Goal: Information Seeking & Learning: Learn about a topic

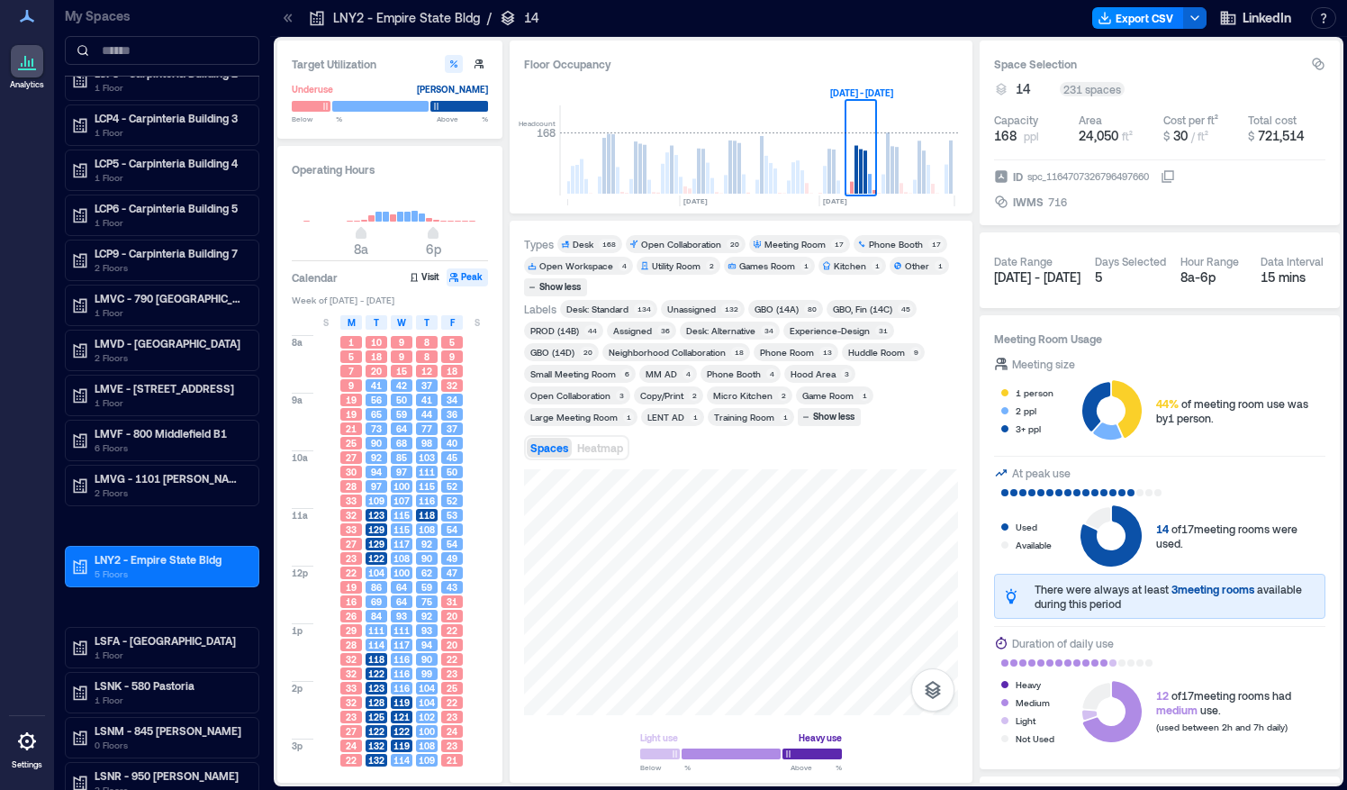
scroll to position [164, 0]
click at [107, 439] on p "6 Floors" at bounding box center [170, 446] width 151 height 14
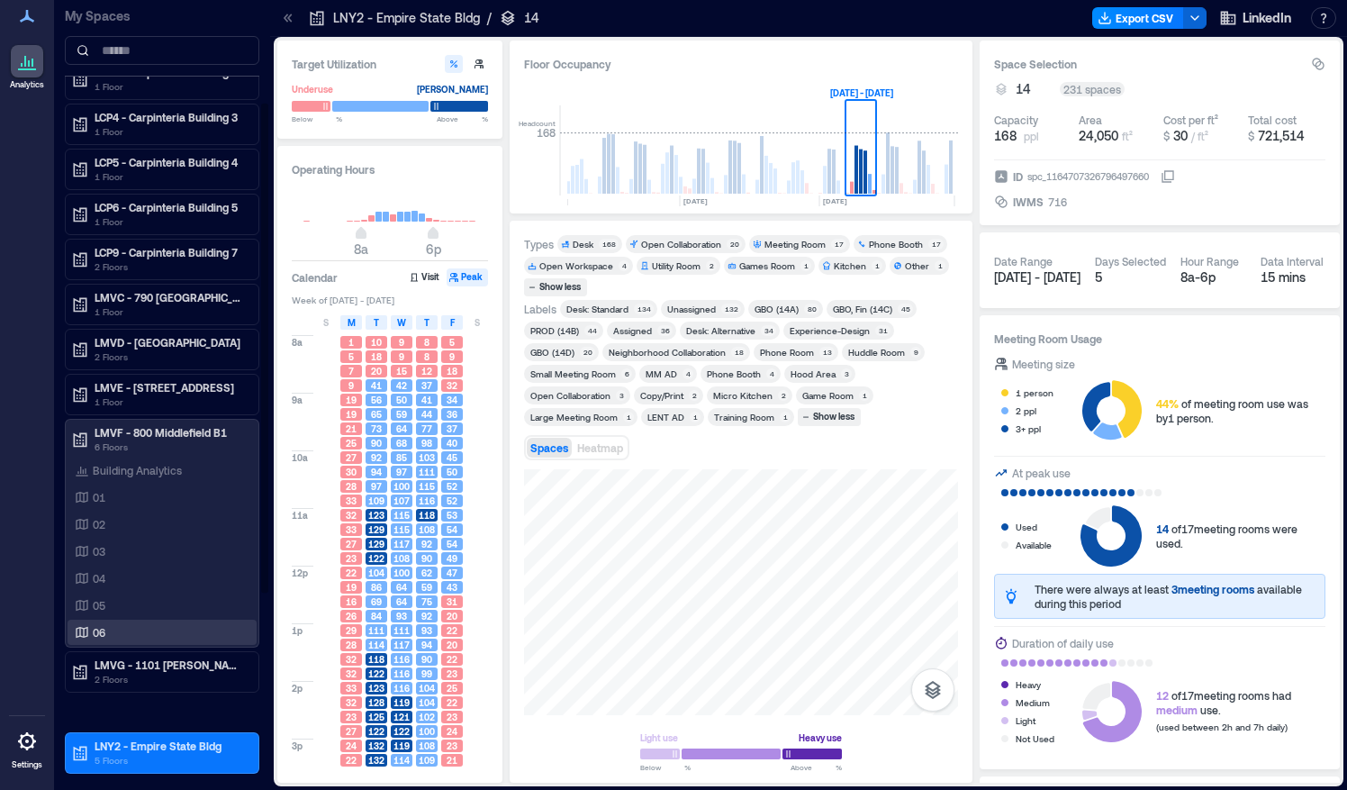
click at [94, 630] on p "06" at bounding box center [99, 632] width 13 height 14
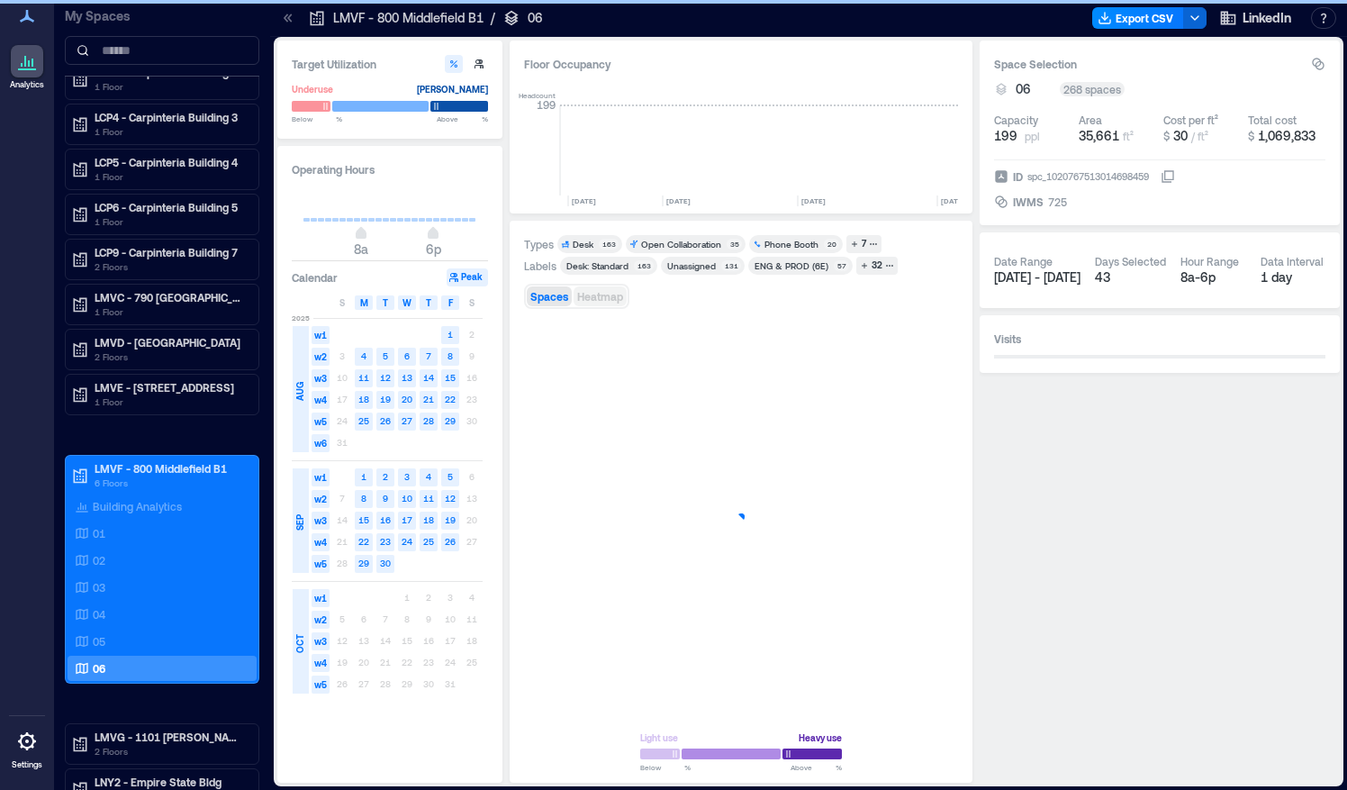
scroll to position [0, 5467]
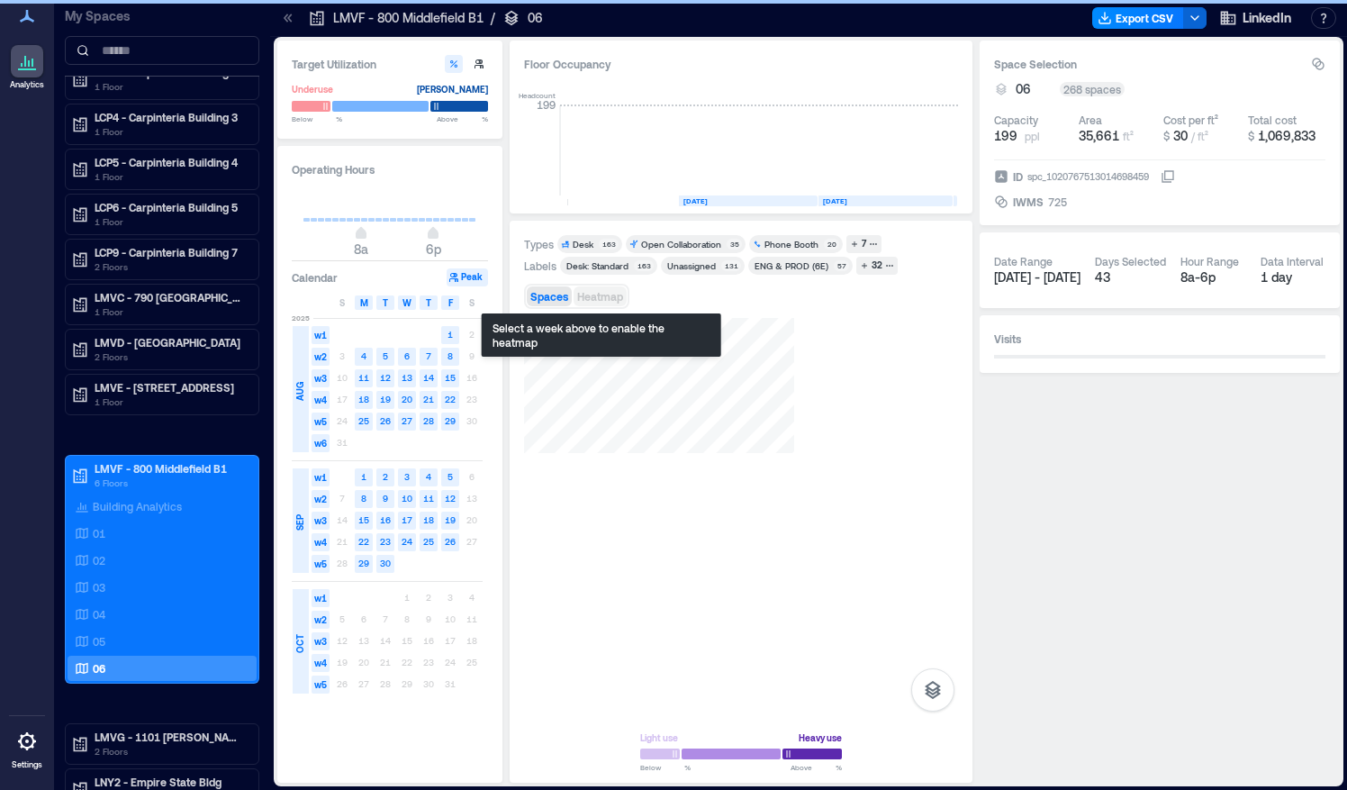
click at [601, 290] on span "Heatmap" at bounding box center [600, 296] width 46 height 13
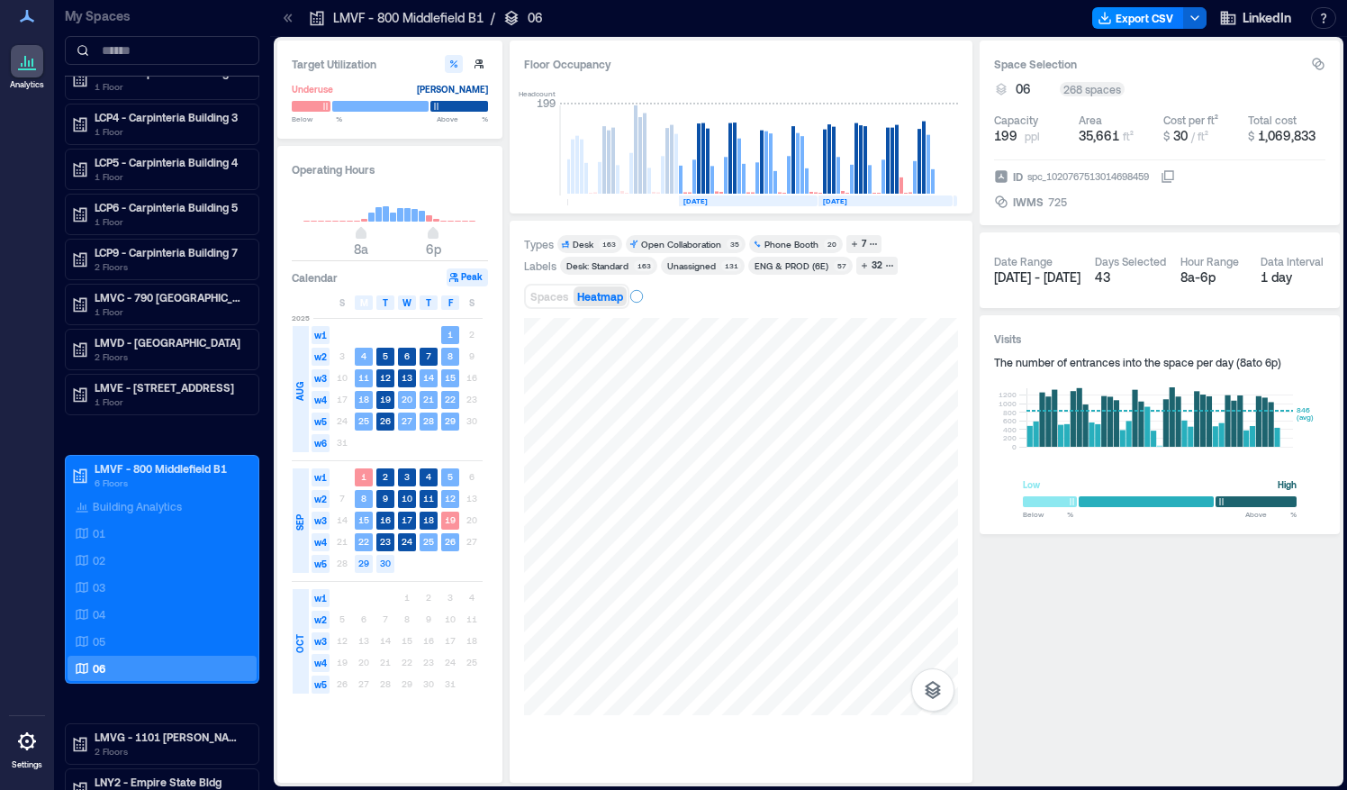
click at [290, 19] on icon at bounding box center [288, 18] width 18 height 18
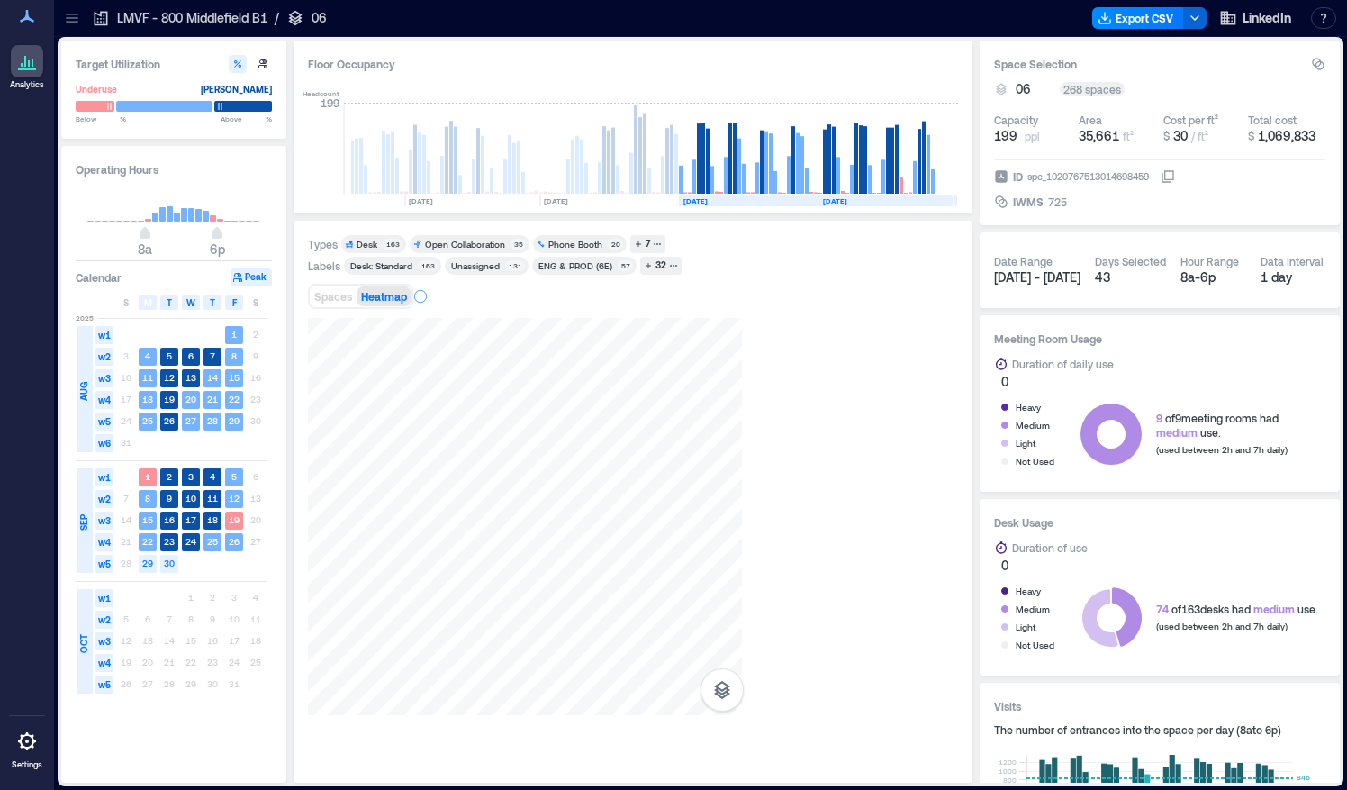
scroll to position [0, 5251]
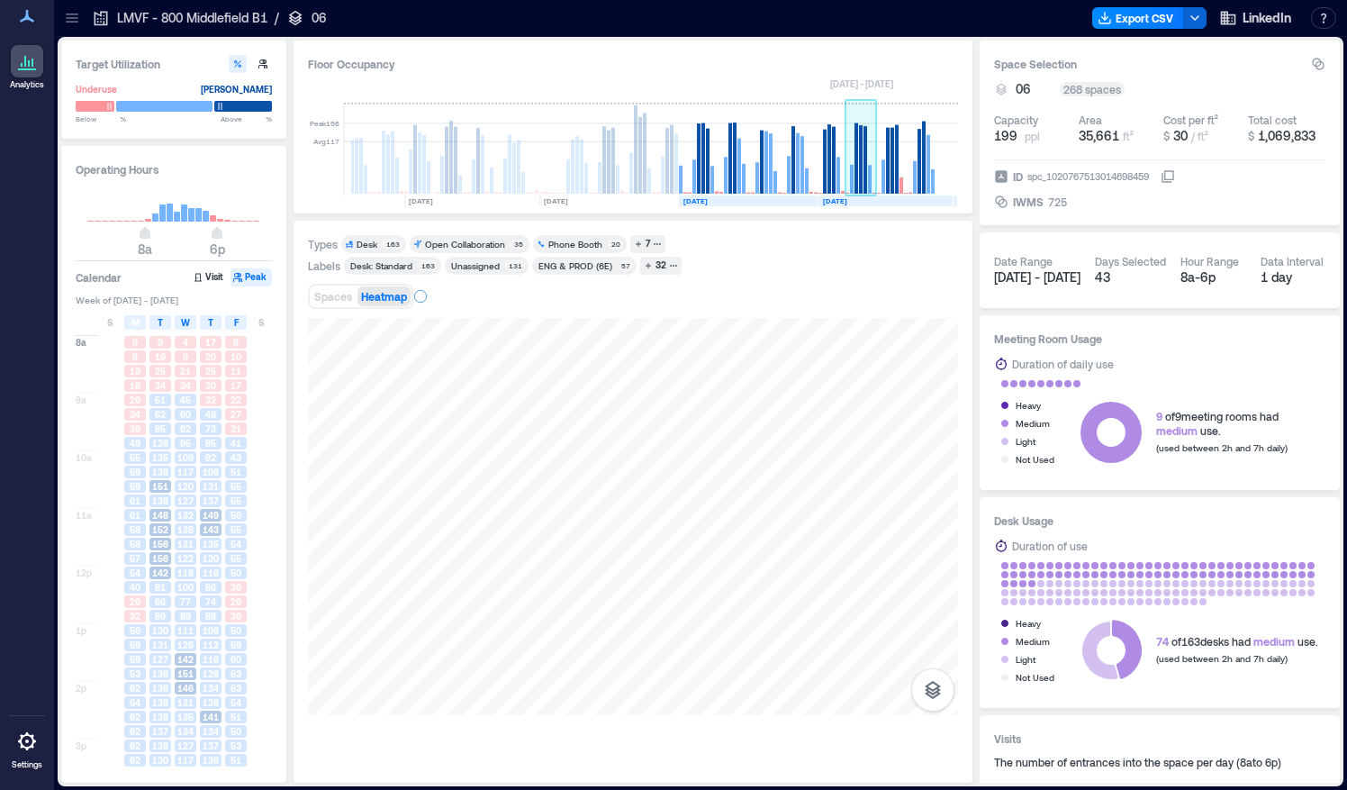
click at [856, 186] on rect at bounding box center [857, 158] width 4 height 70
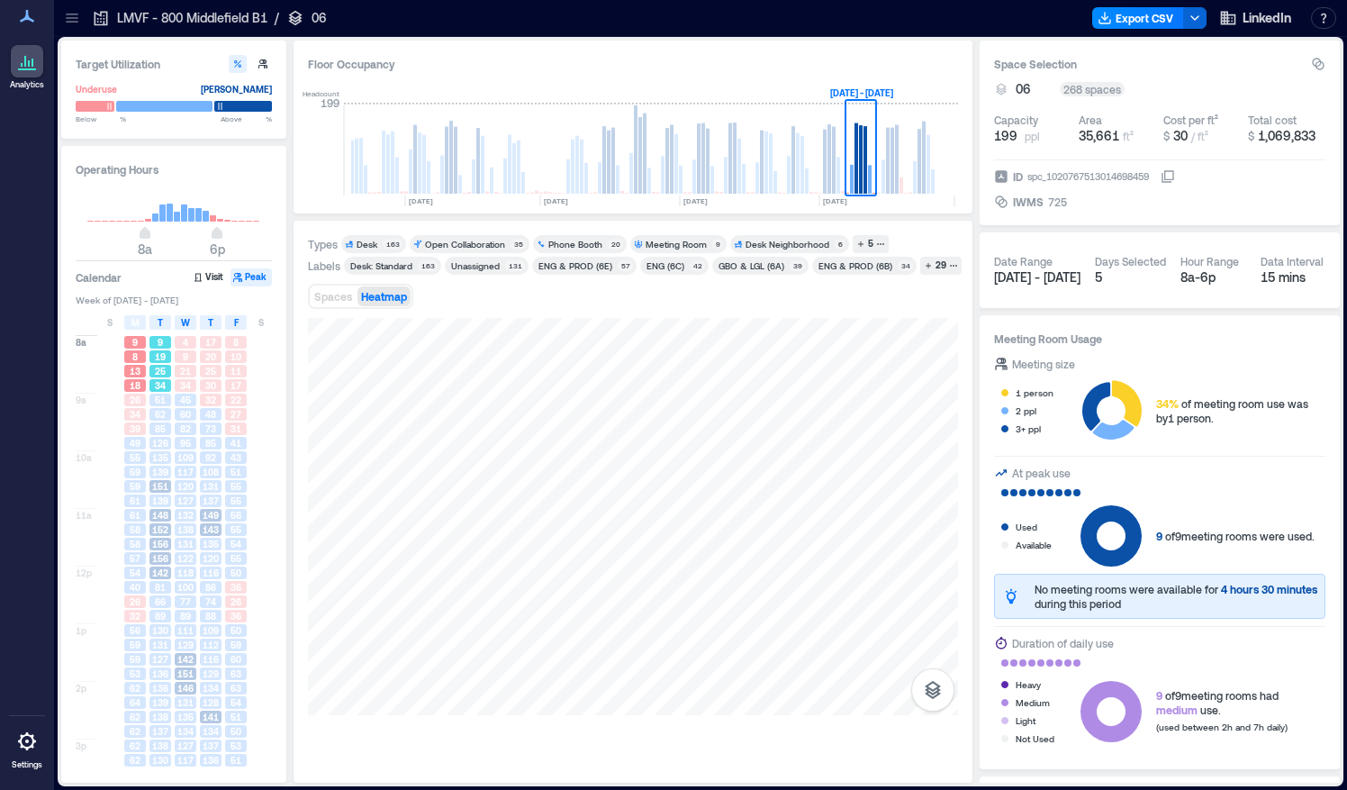
click at [159, 350] on span "19" at bounding box center [160, 356] width 11 height 13
click at [162, 409] on span "62" at bounding box center [160, 414] width 11 height 13
click at [160, 468] on span "139" at bounding box center [160, 472] width 16 height 13
click at [160, 516] on span "148" at bounding box center [160, 515] width 16 height 13
click at [164, 576] on span "142" at bounding box center [160, 572] width 16 height 13
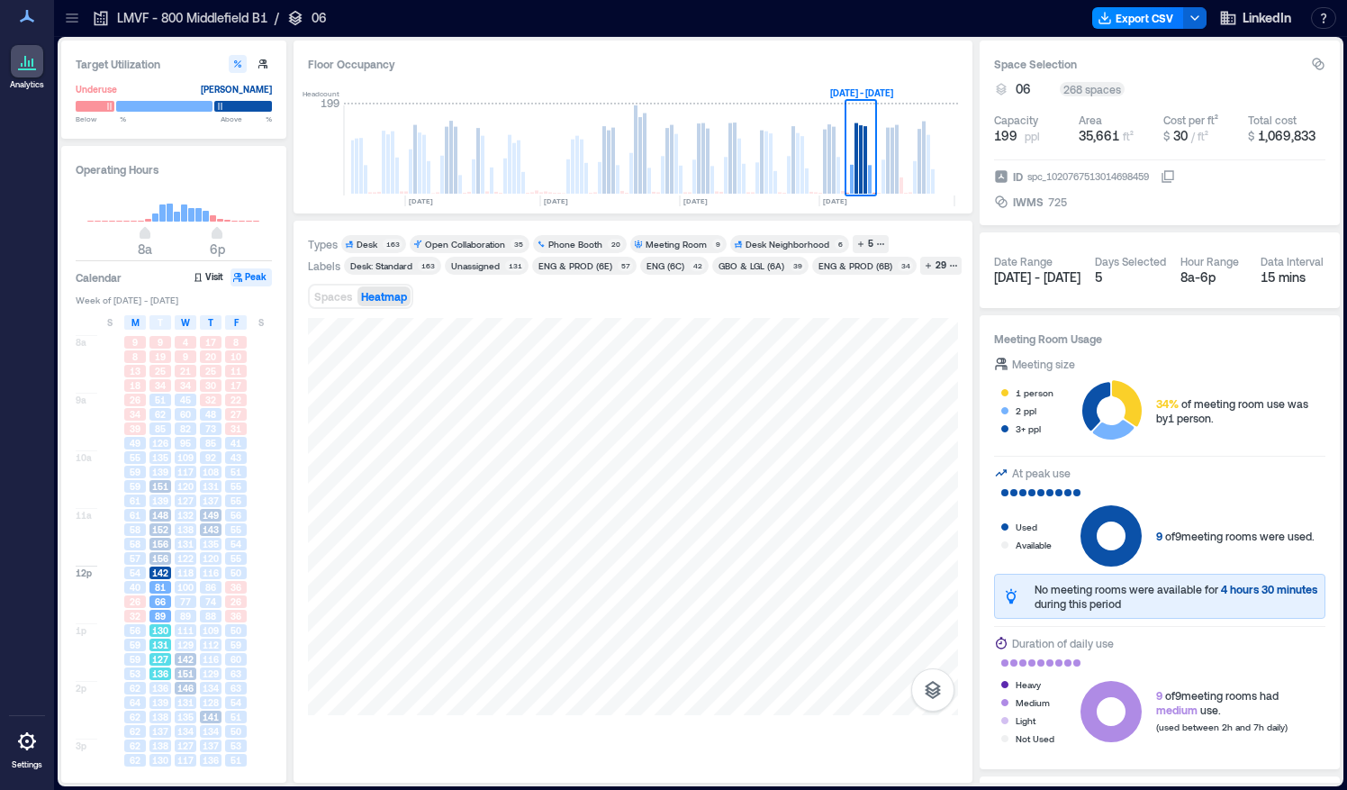
click at [164, 639] on span "131" at bounding box center [160, 645] width 16 height 13
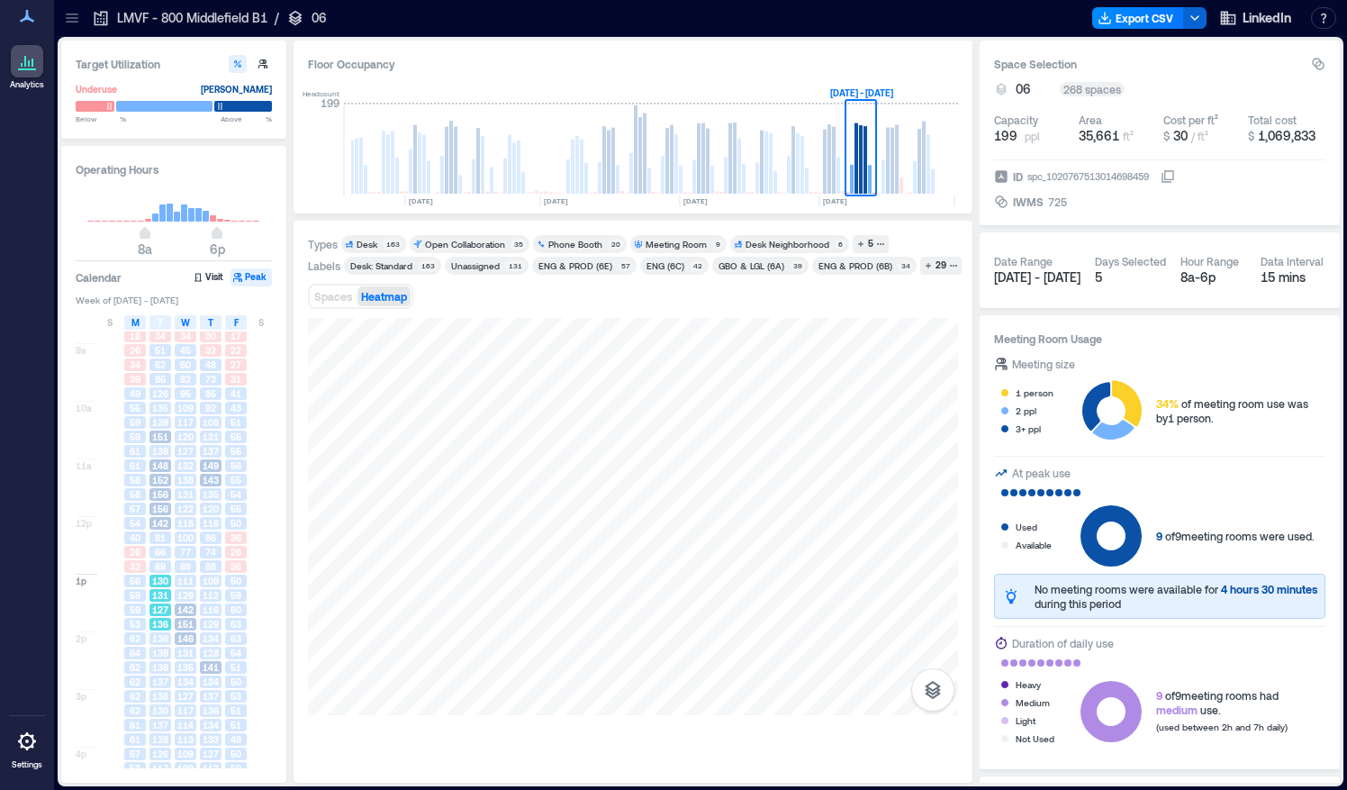
scroll to position [53, 0]
click at [164, 639] on span "136" at bounding box center [160, 635] width 16 height 13
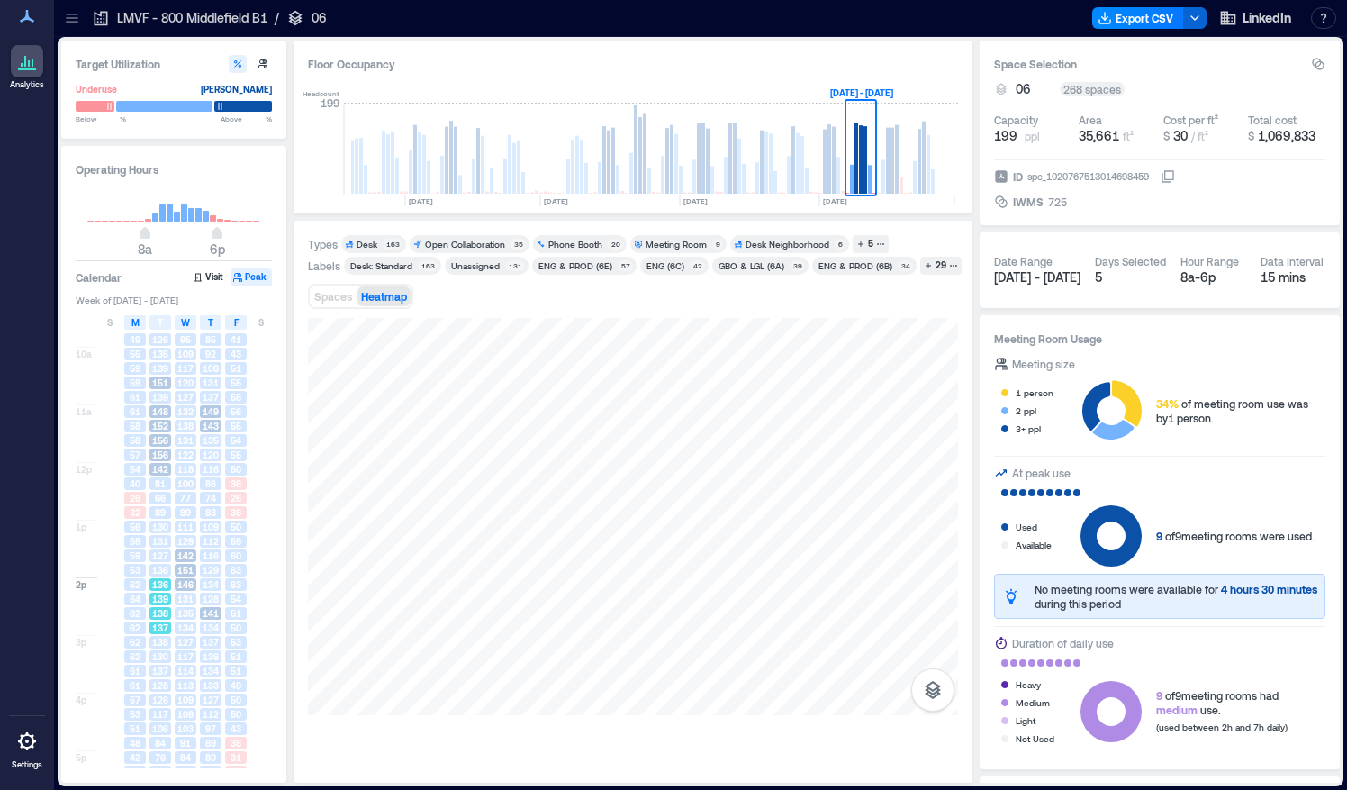
scroll to position [108, 0]
click at [164, 639] on span "138" at bounding box center [160, 637] width 16 height 13
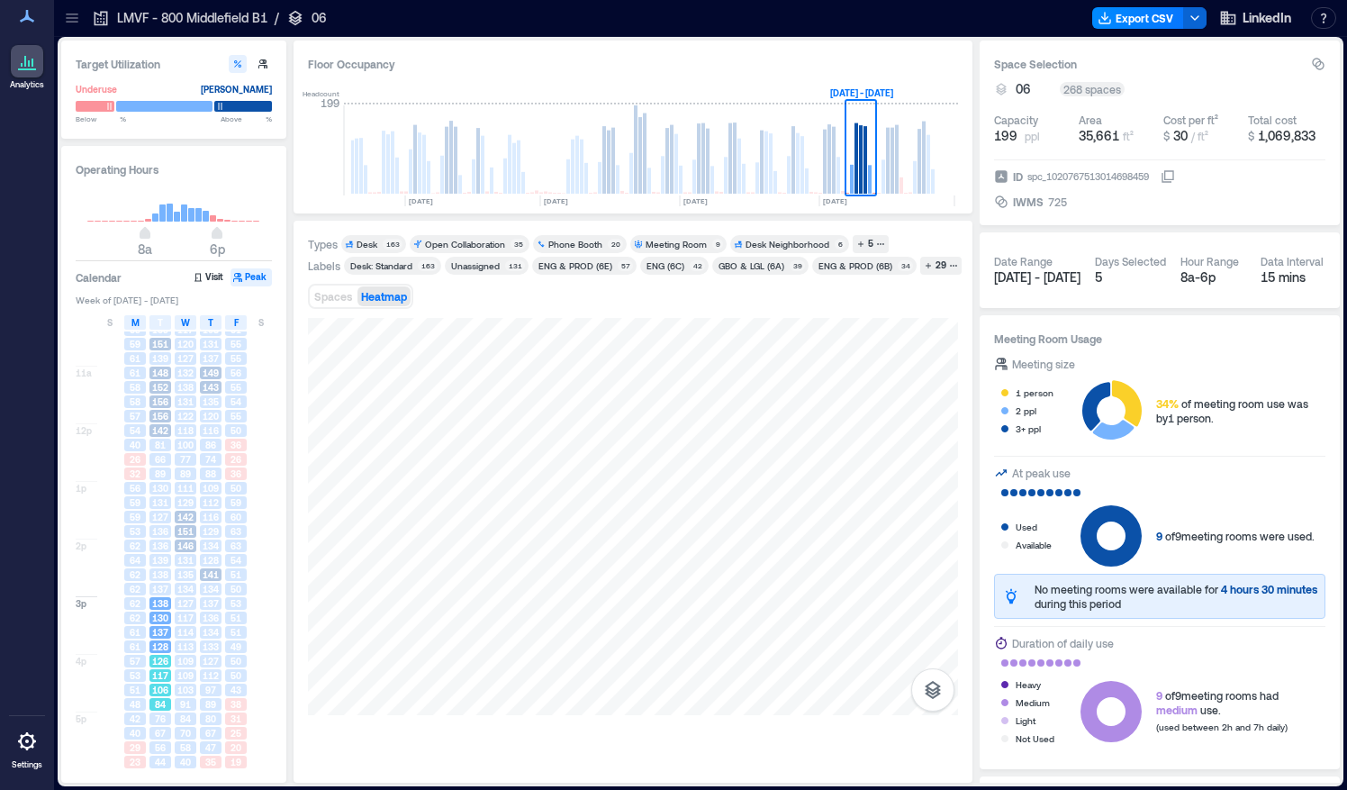
click at [159, 666] on div "126" at bounding box center [160, 661] width 25 height 14
click at [164, 729] on span "67" at bounding box center [160, 733] width 11 height 13
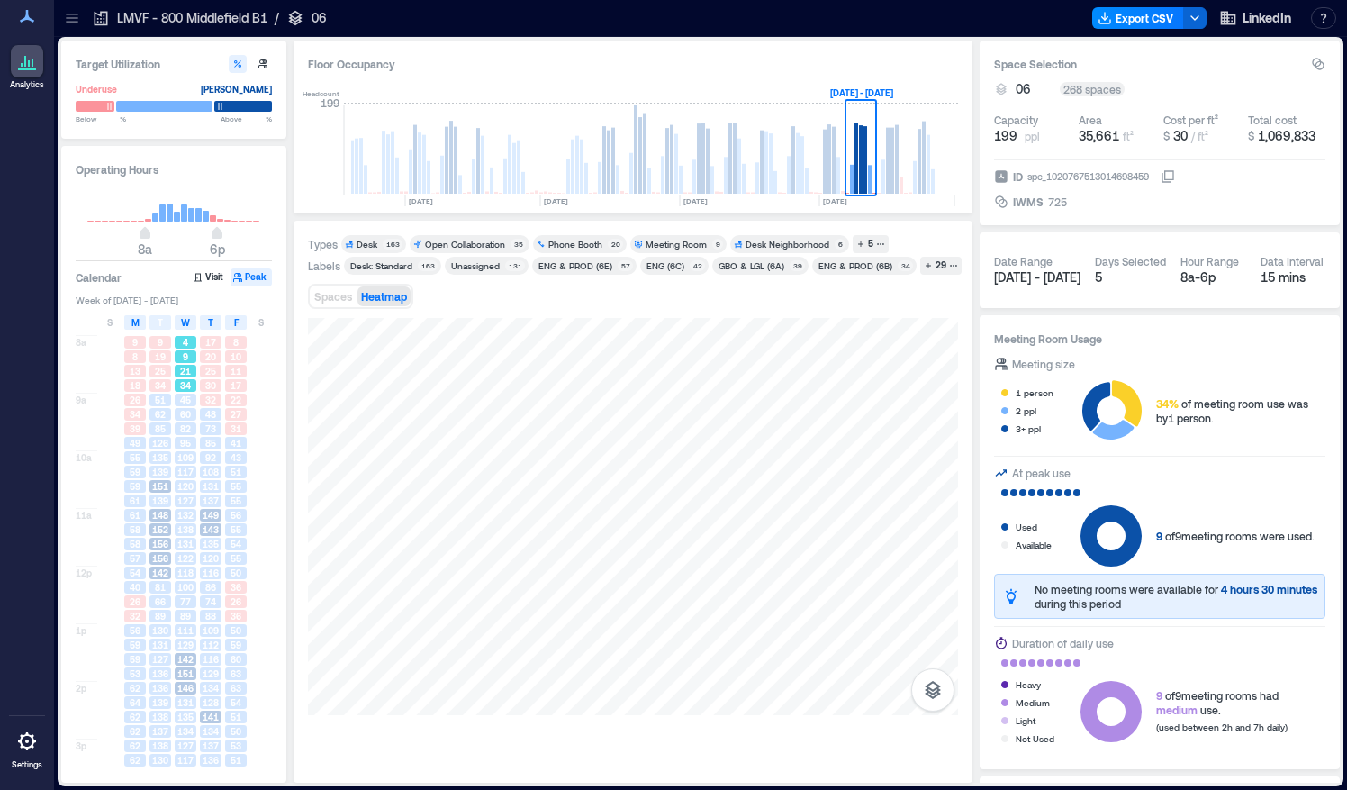
click at [187, 357] on span "9" at bounding box center [185, 356] width 5 height 13
click at [187, 403] on span "45" at bounding box center [185, 400] width 11 height 13
click at [187, 465] on div "117" at bounding box center [185, 472] width 25 height 14
click at [189, 521] on div "132" at bounding box center [185, 515] width 25 height 14
click at [187, 580] on div "100" at bounding box center [185, 587] width 25 height 14
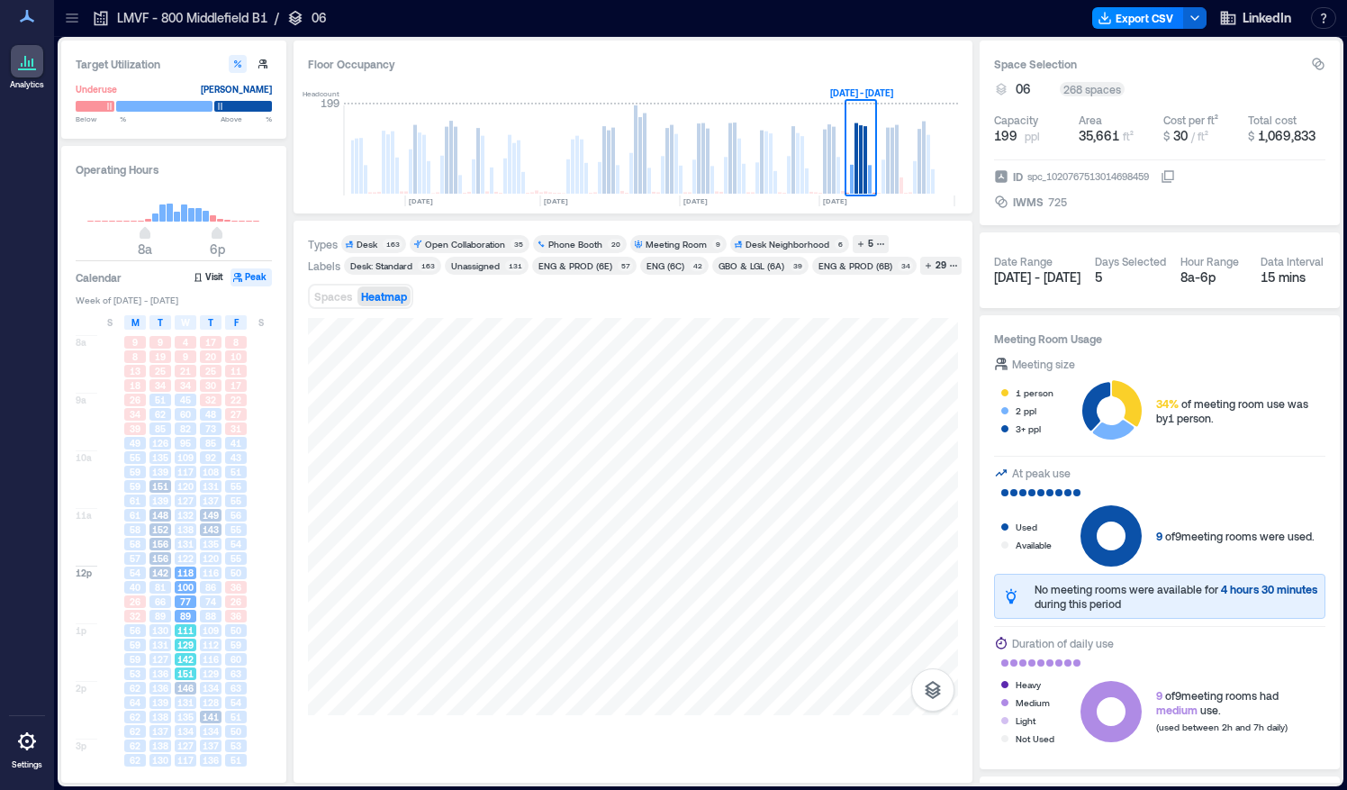
click at [187, 638] on div "129" at bounding box center [185, 645] width 25 height 14
click at [186, 677] on div "131" at bounding box center [185, 672] width 25 height 14
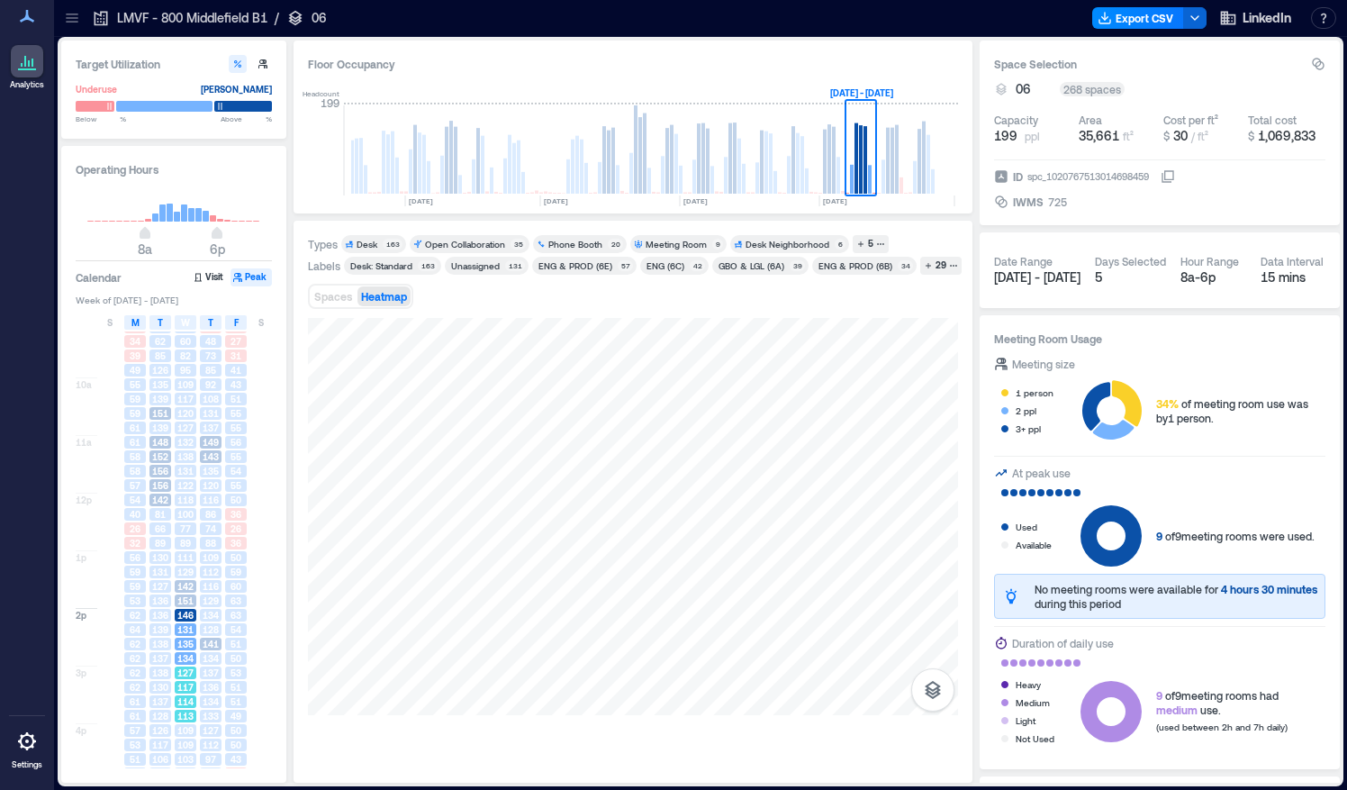
scroll to position [74, 0]
click at [186, 687] on span "117" at bounding box center [185, 686] width 16 height 13
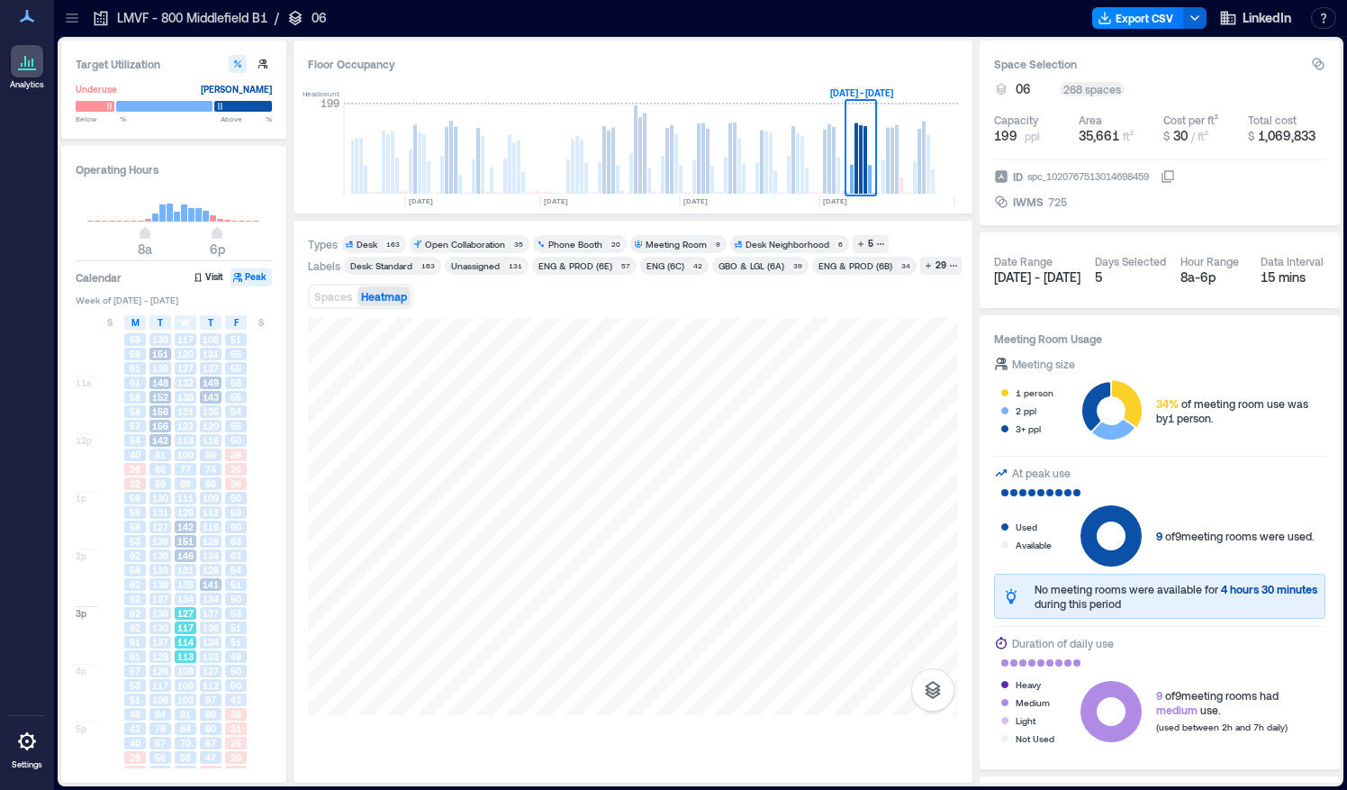
scroll to position [133, 0]
click at [186, 687] on span "109" at bounding box center [185, 684] width 16 height 13
click at [186, 734] on span "70" at bounding box center [185, 733] width 11 height 13
click at [184, 737] on span "70" at bounding box center [185, 733] width 11 height 13
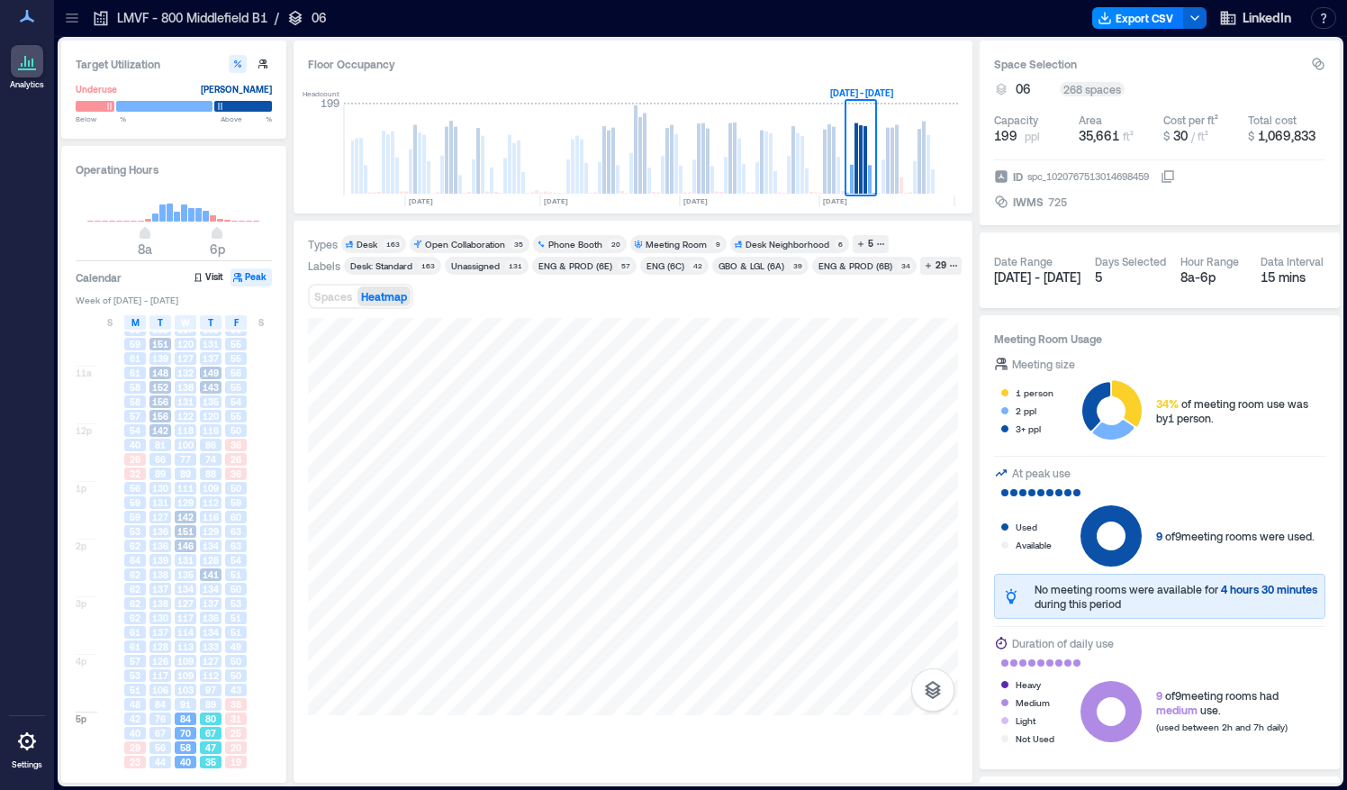
click at [202, 749] on div "47" at bounding box center [211, 747] width 22 height 13
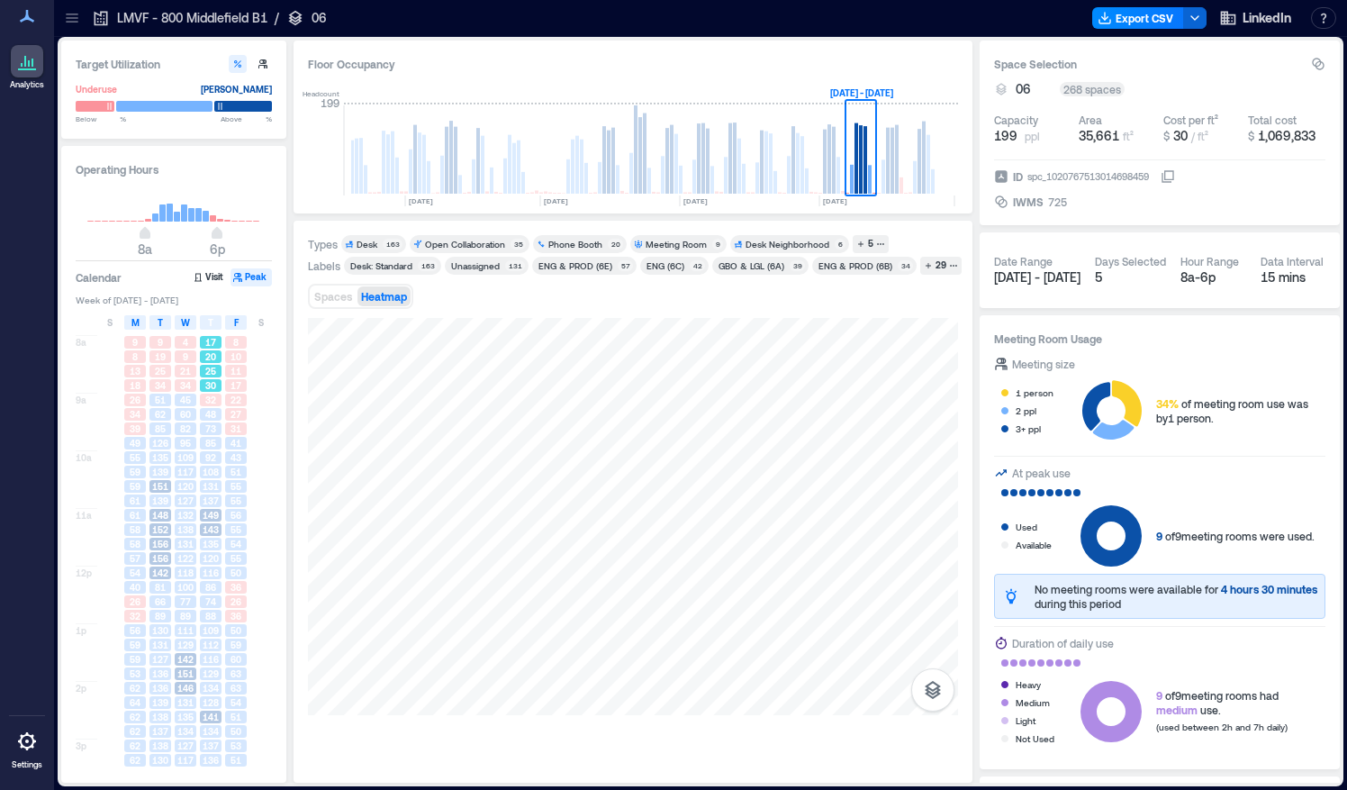
click at [213, 368] on span "25" at bounding box center [210, 371] width 11 height 13
click at [207, 355] on span "20" at bounding box center [210, 356] width 11 height 13
click at [186, 351] on span "9" at bounding box center [185, 356] width 5 height 13
click at [214, 342] on span "17" at bounding box center [210, 342] width 11 height 13
click at [212, 411] on span "48" at bounding box center [210, 414] width 11 height 13
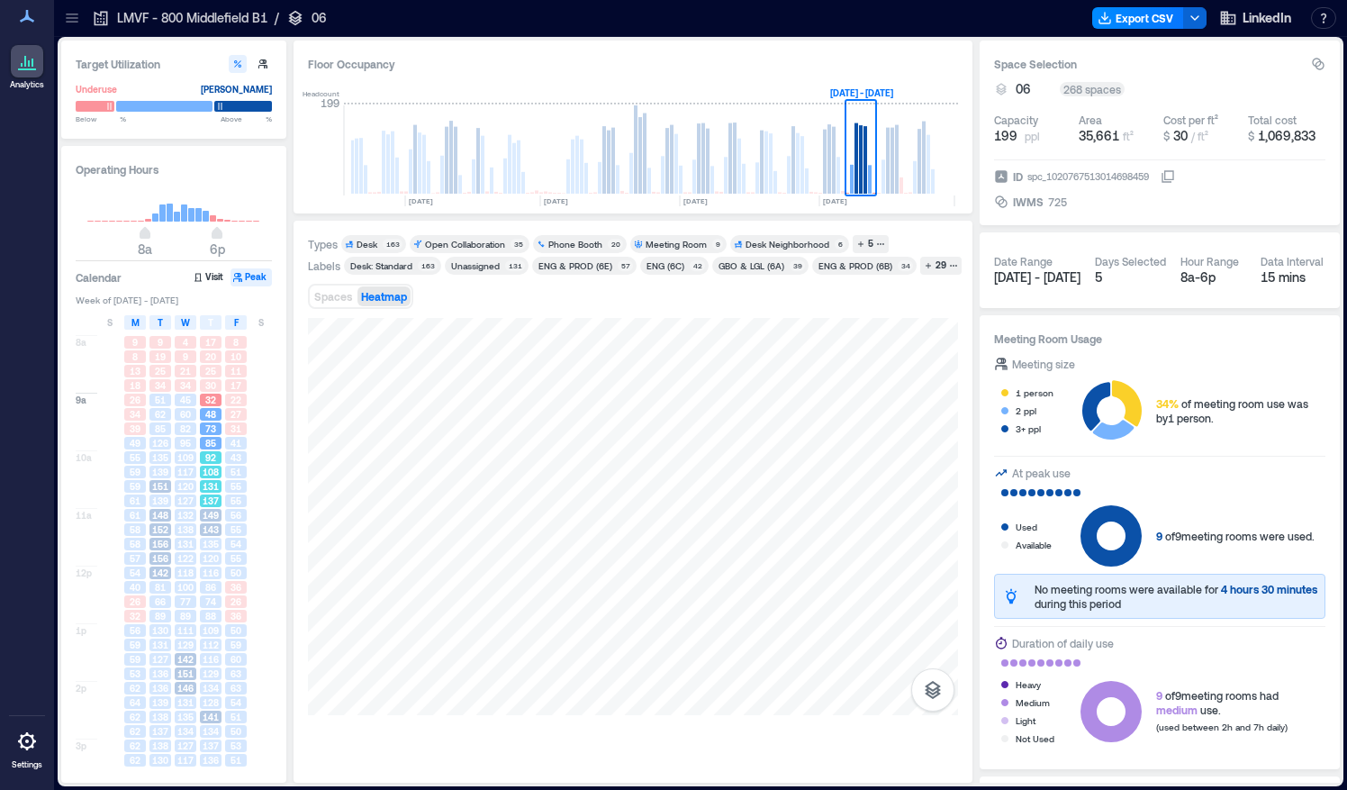
click at [213, 470] on span "108" at bounding box center [211, 472] width 16 height 13
click at [213, 523] on span "143" at bounding box center [211, 529] width 16 height 13
click at [204, 592] on div "86" at bounding box center [211, 587] width 22 height 13
click at [214, 675] on span "129" at bounding box center [211, 673] width 16 height 13
click at [164, 607] on span "66" at bounding box center [160, 601] width 11 height 13
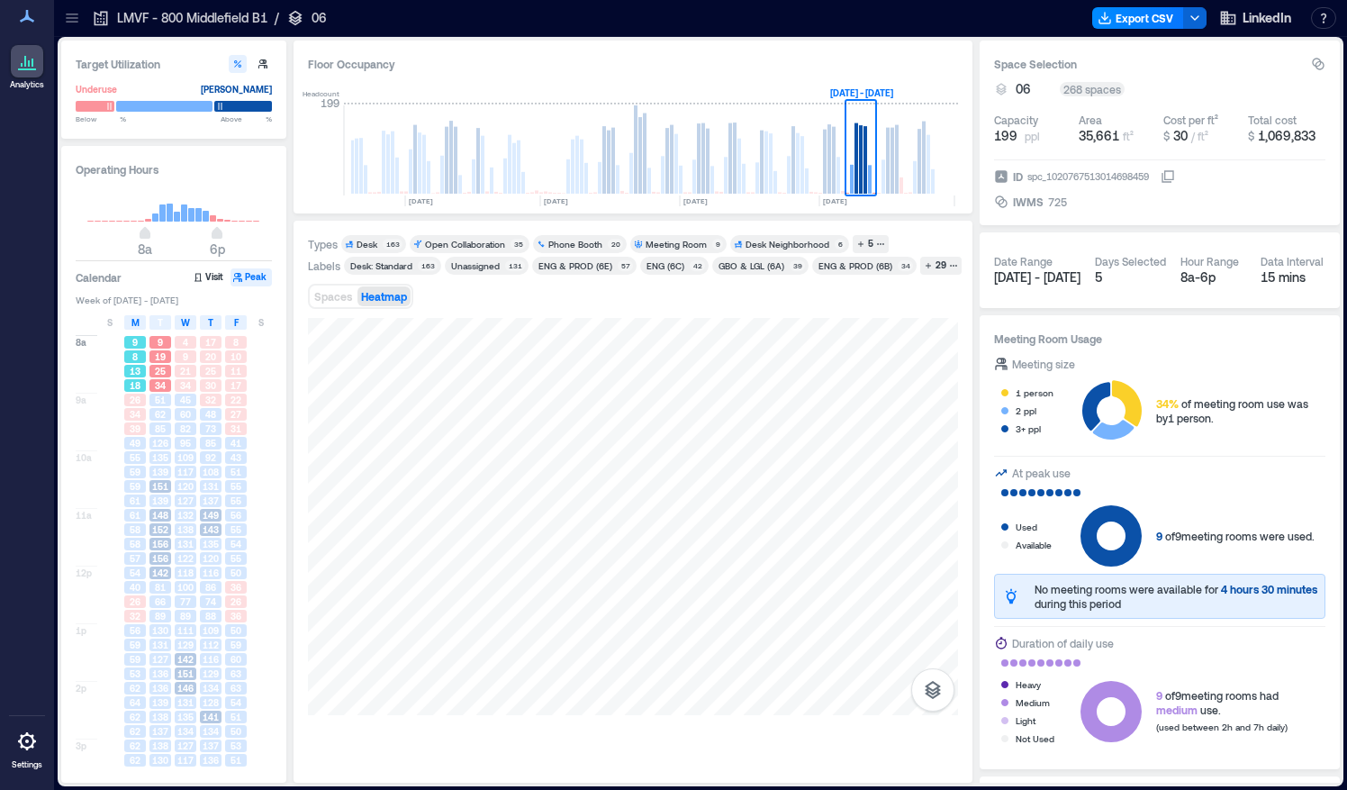
click at [138, 350] on div "8" at bounding box center [135, 356] width 22 height 13
click at [140, 414] on span "34" at bounding box center [135, 414] width 11 height 13
click at [143, 458] on div "55" at bounding box center [135, 457] width 22 height 13
click at [140, 356] on div "8" at bounding box center [135, 356] width 22 height 13
click at [140, 410] on span "34" at bounding box center [135, 414] width 11 height 13
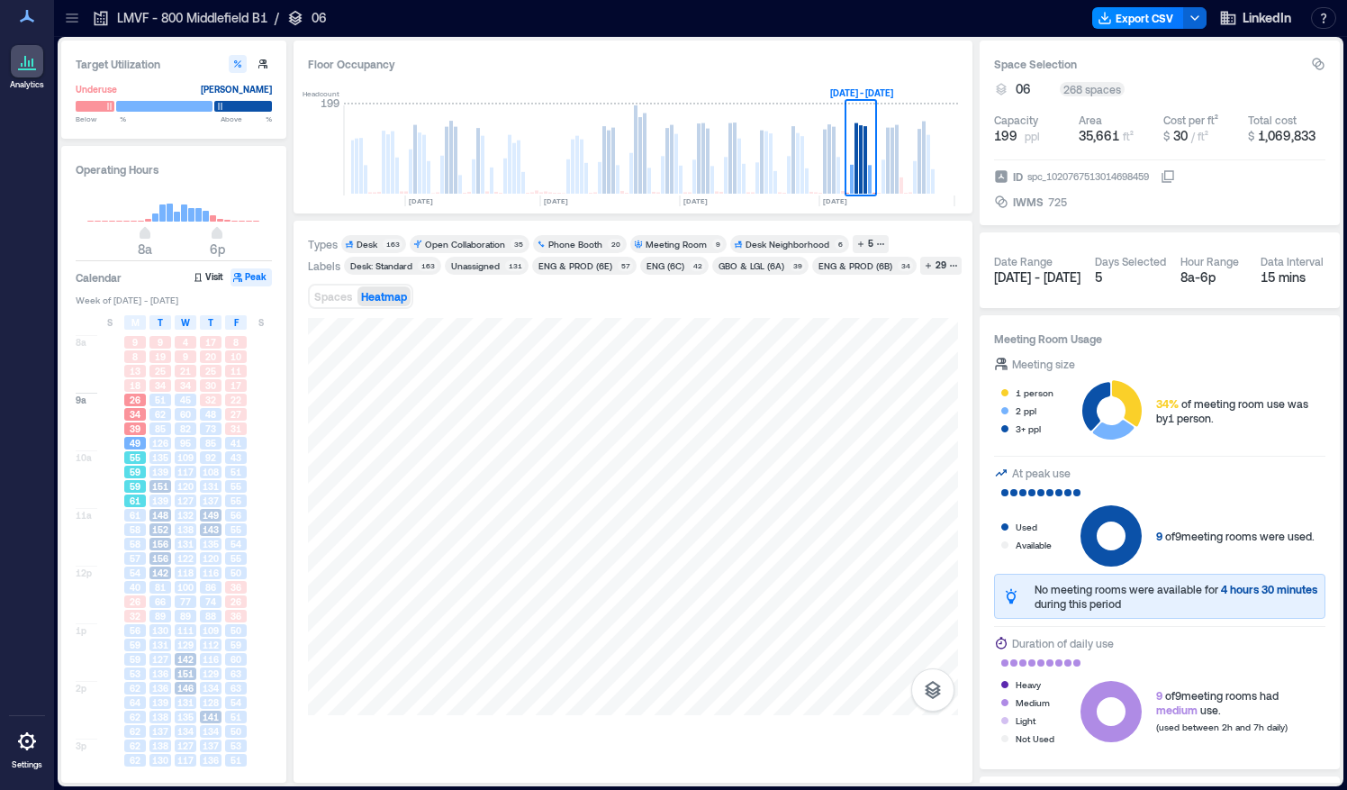
click at [140, 463] on div "55" at bounding box center [134, 457] width 25 height 14
click at [142, 523] on div "58" at bounding box center [135, 529] width 22 height 13
click at [142, 587] on div "40" at bounding box center [135, 587] width 22 height 13
click at [141, 639] on div "59" at bounding box center [135, 645] width 22 height 13
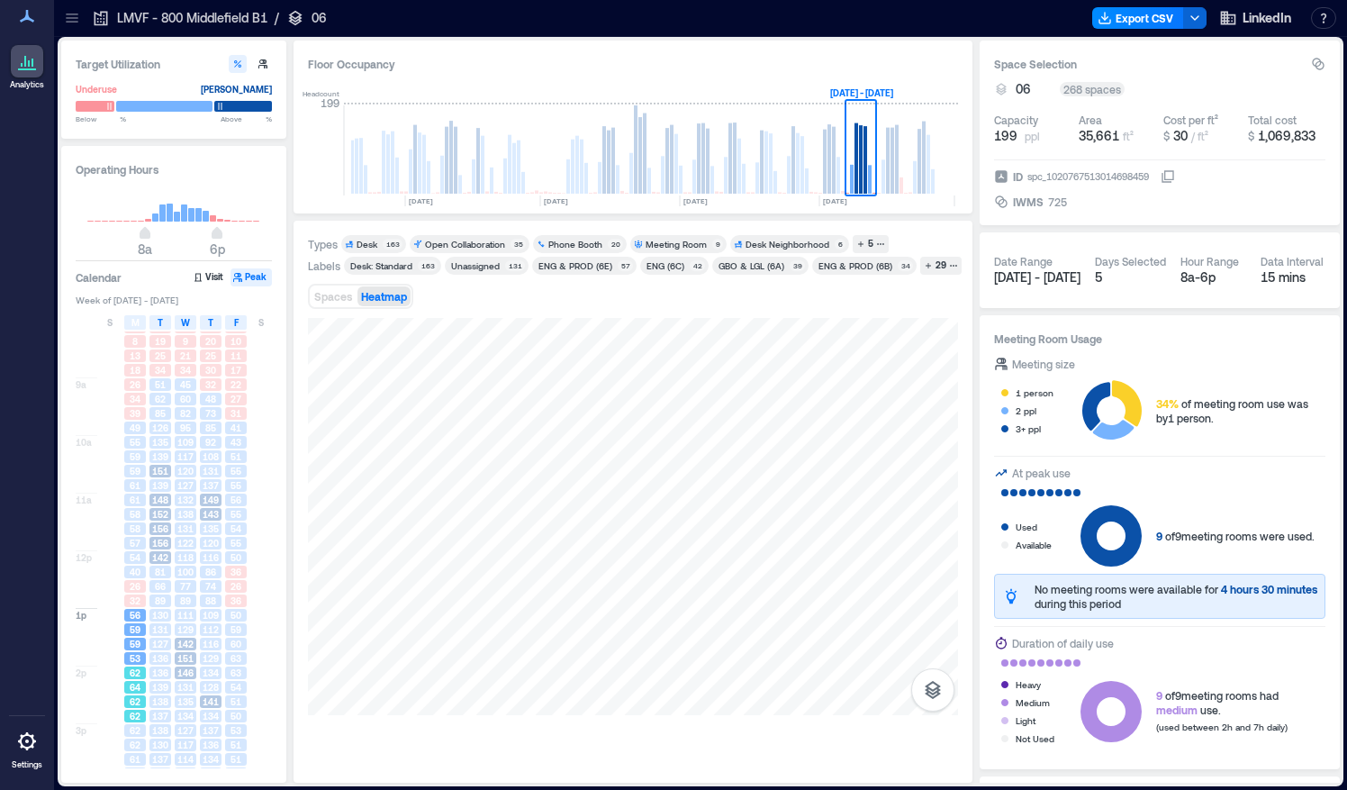
click at [133, 680] on div "64" at bounding box center [134, 687] width 25 height 14
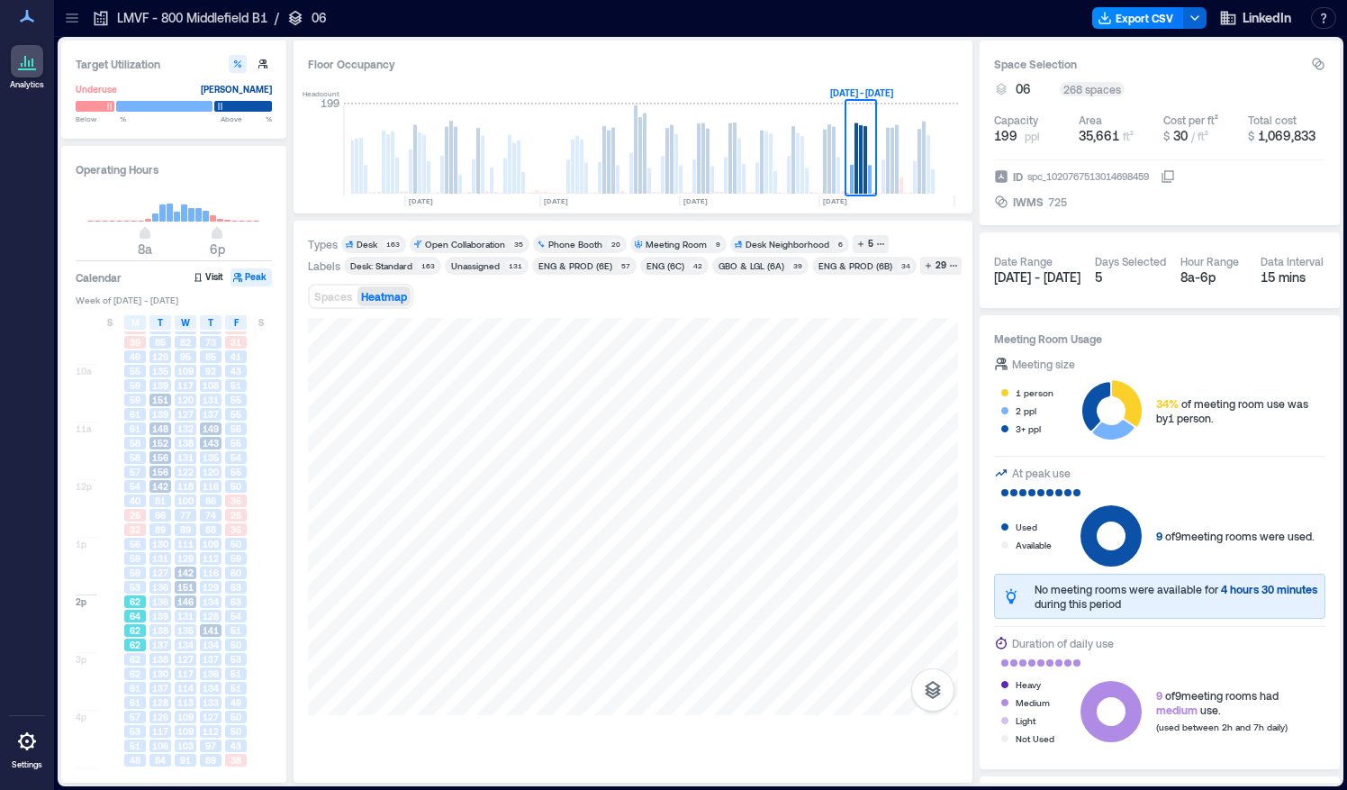
scroll to position [88, 0]
click at [132, 685] on span "61" at bounding box center [135, 686] width 11 height 13
click at [139, 731] on span "53" at bounding box center [135, 729] width 11 height 13
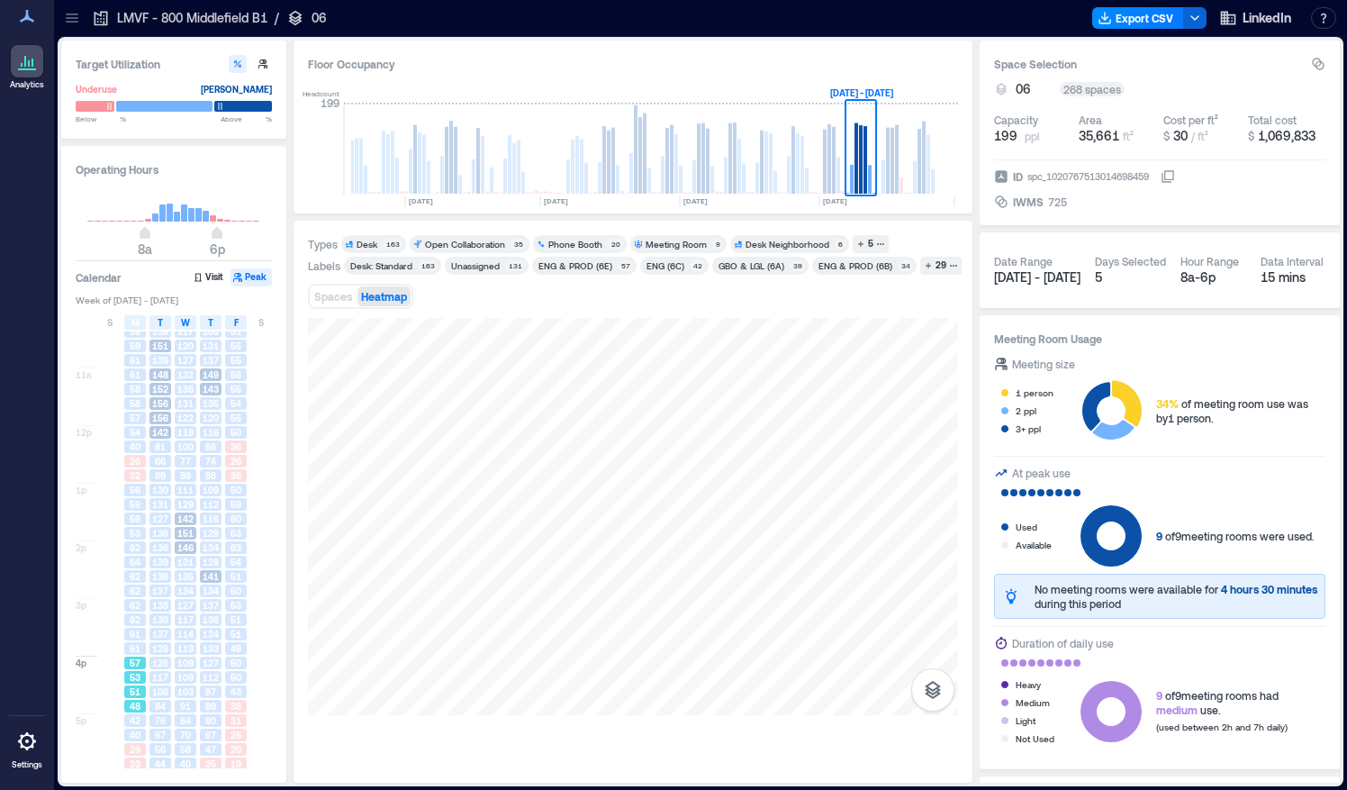
scroll to position [142, 0]
click at [139, 731] on span "40" at bounding box center [135, 733] width 11 height 13
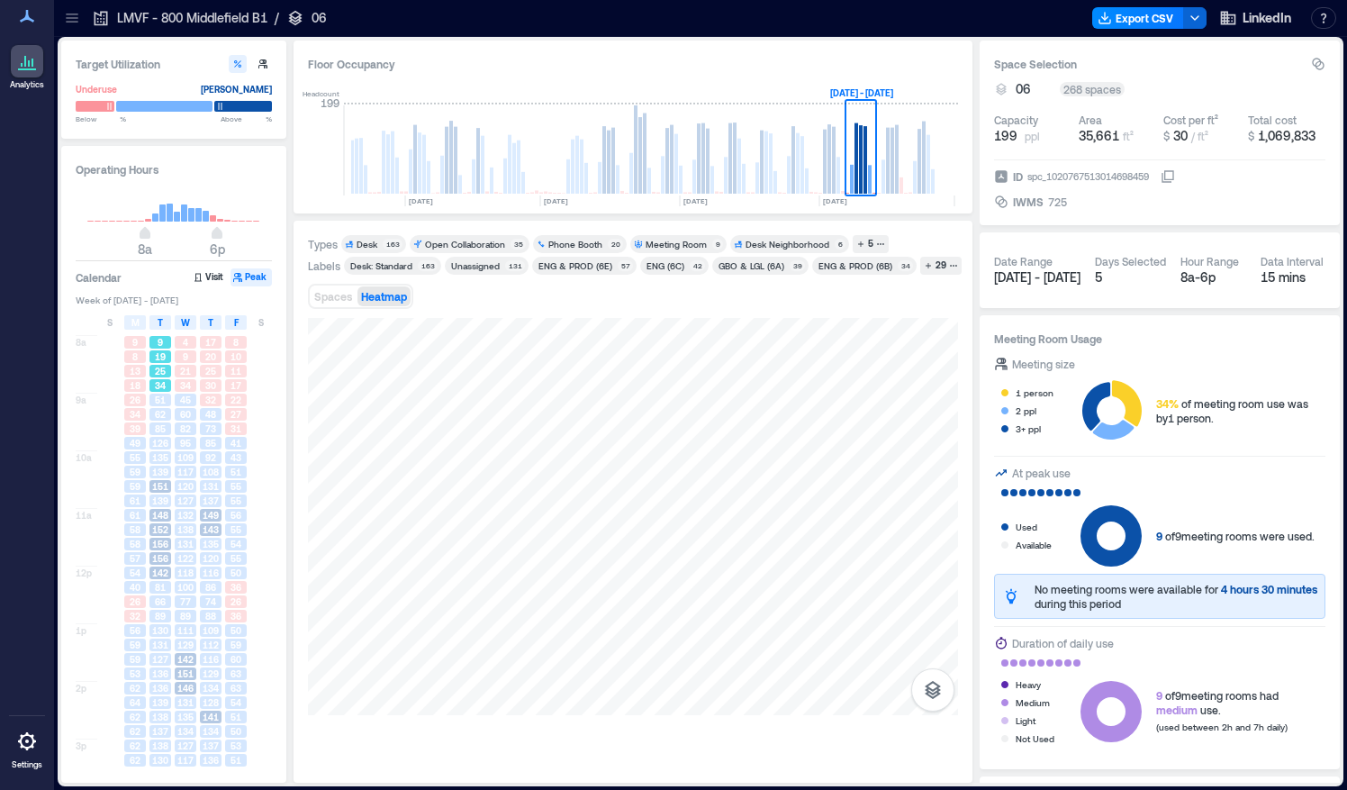
click at [160, 380] on span "34" at bounding box center [160, 385] width 11 height 13
click at [164, 413] on span "62" at bounding box center [160, 414] width 11 height 13
click at [166, 459] on span "135" at bounding box center [160, 457] width 16 height 13
click at [168, 513] on span "148" at bounding box center [160, 515] width 16 height 13
click at [168, 560] on div "156" at bounding box center [160, 558] width 22 height 13
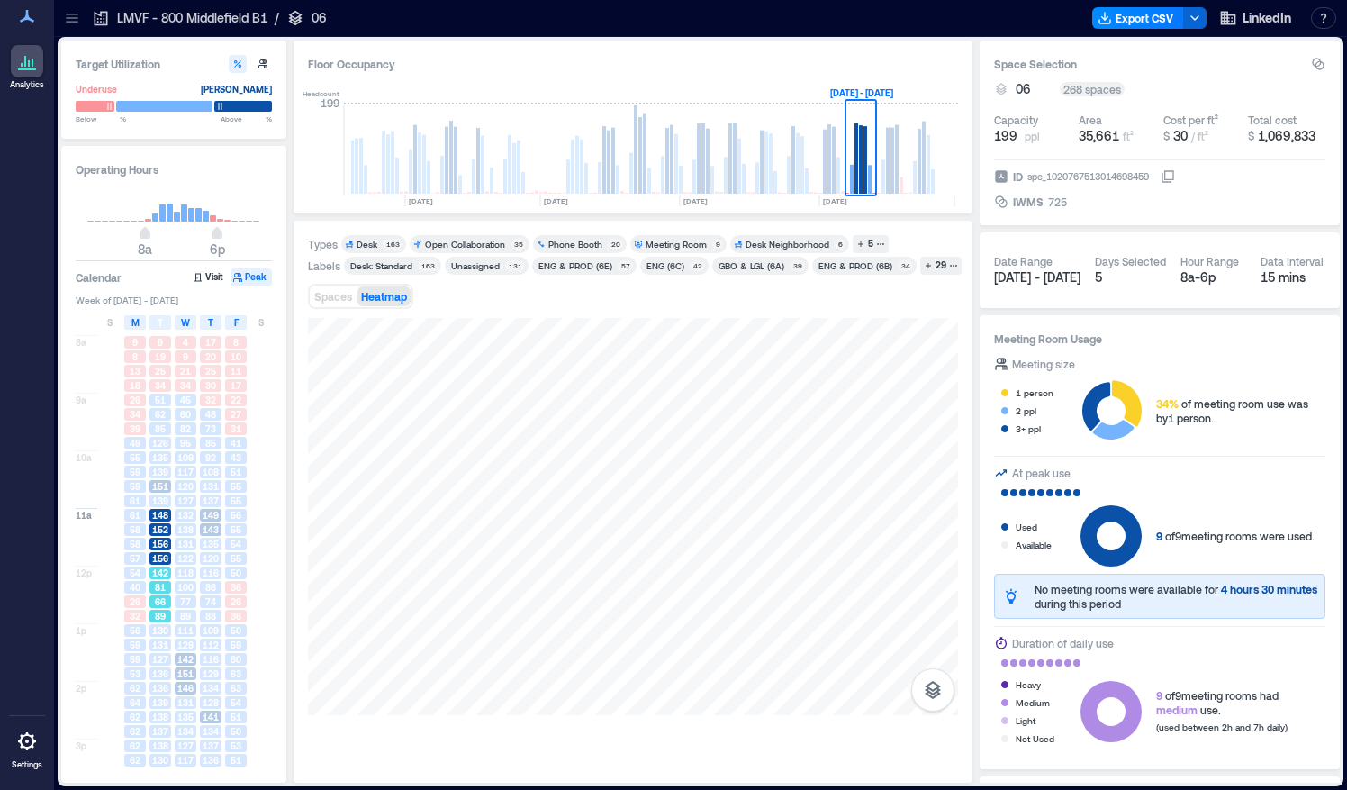
click at [169, 586] on div "81" at bounding box center [160, 587] width 22 height 13
click at [166, 631] on span "130" at bounding box center [160, 630] width 16 height 13
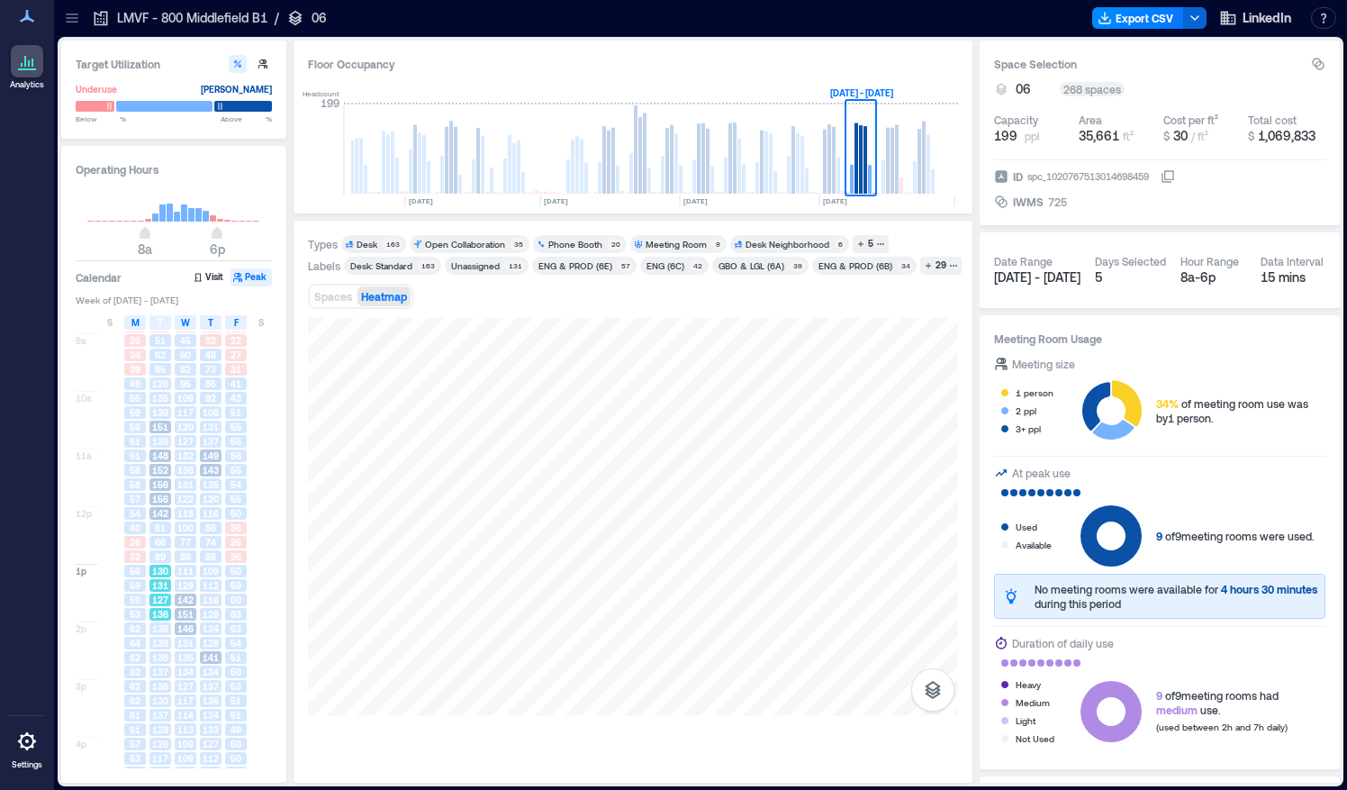
scroll to position [62, 0]
click at [160, 640] on span "139" at bounding box center [160, 640] width 16 height 13
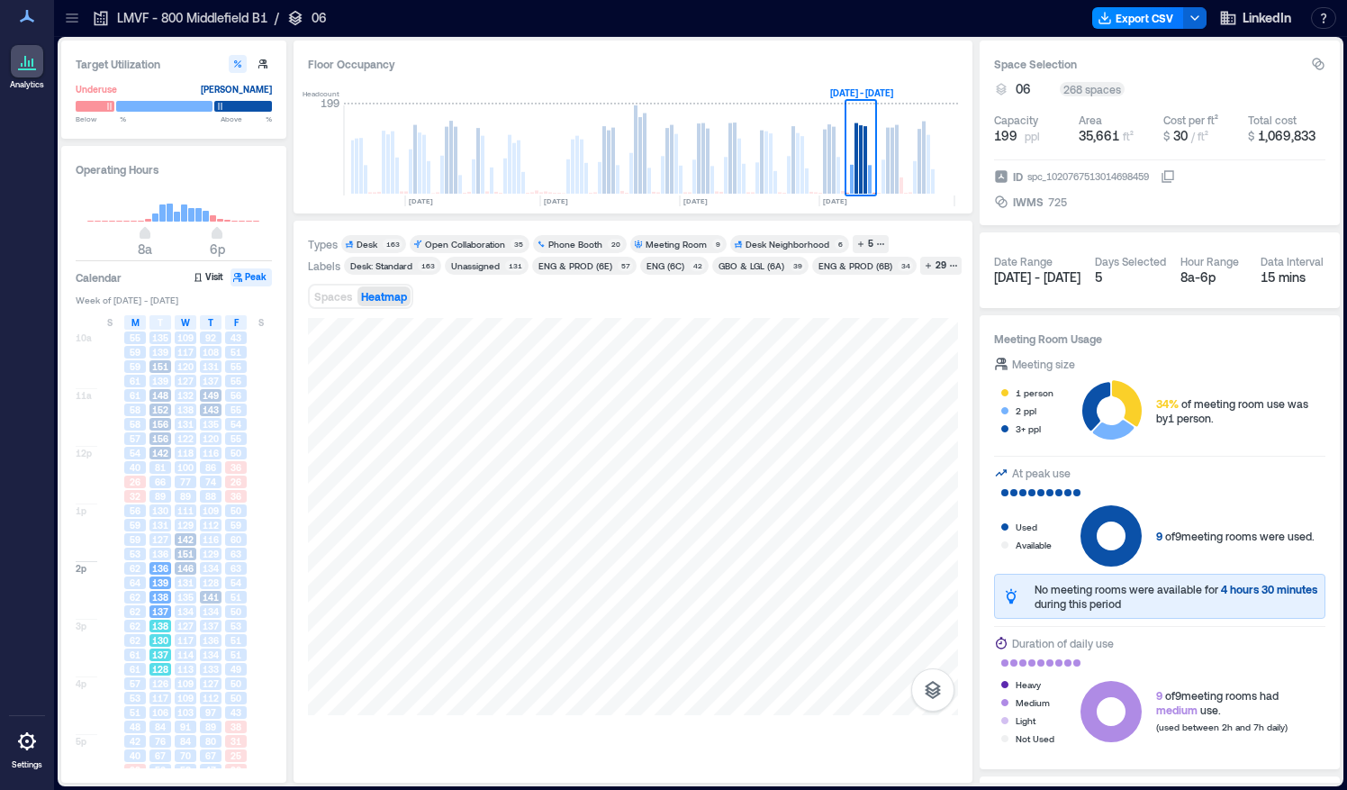
click at [160, 640] on span "130" at bounding box center [160, 640] width 16 height 13
click at [161, 668] on div "117" at bounding box center [160, 675] width 25 height 14
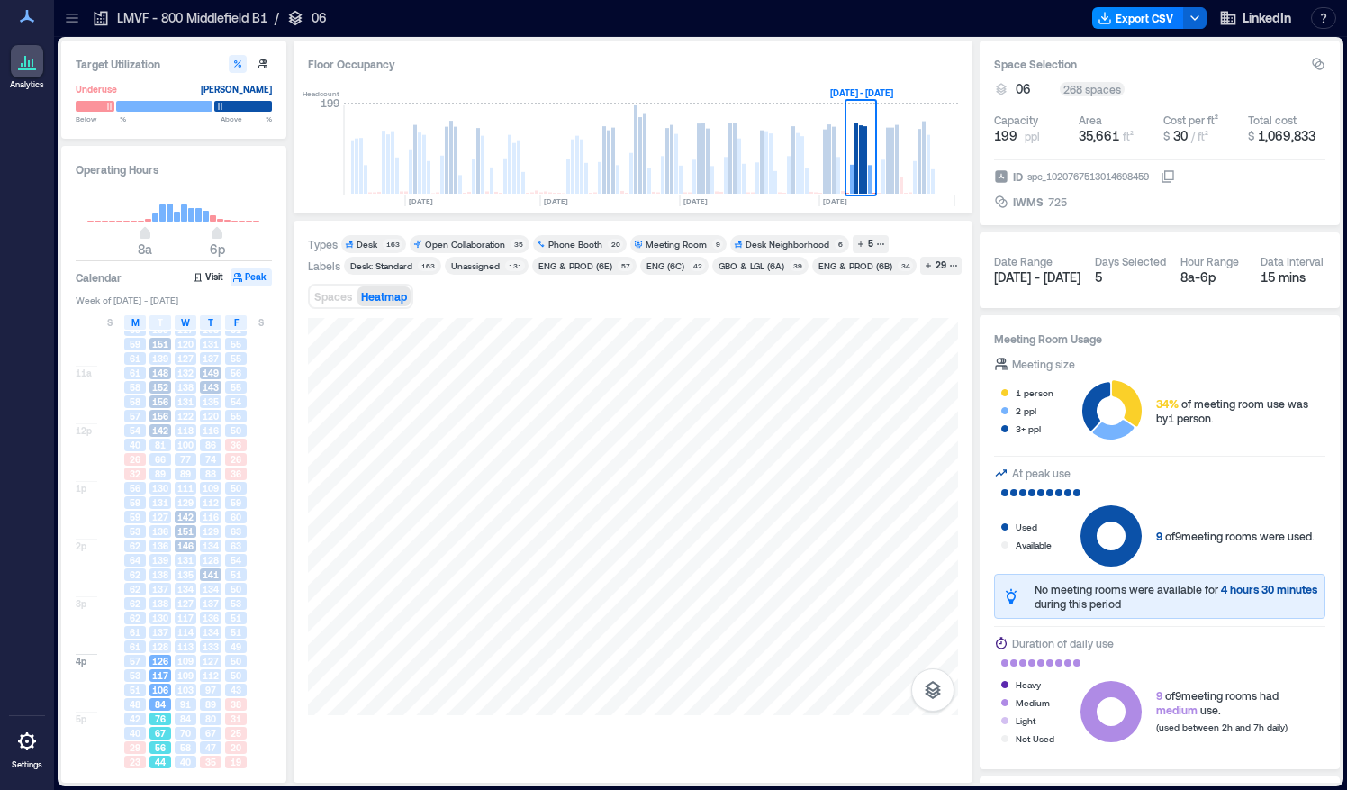
click at [168, 746] on div "56" at bounding box center [160, 747] width 22 height 13
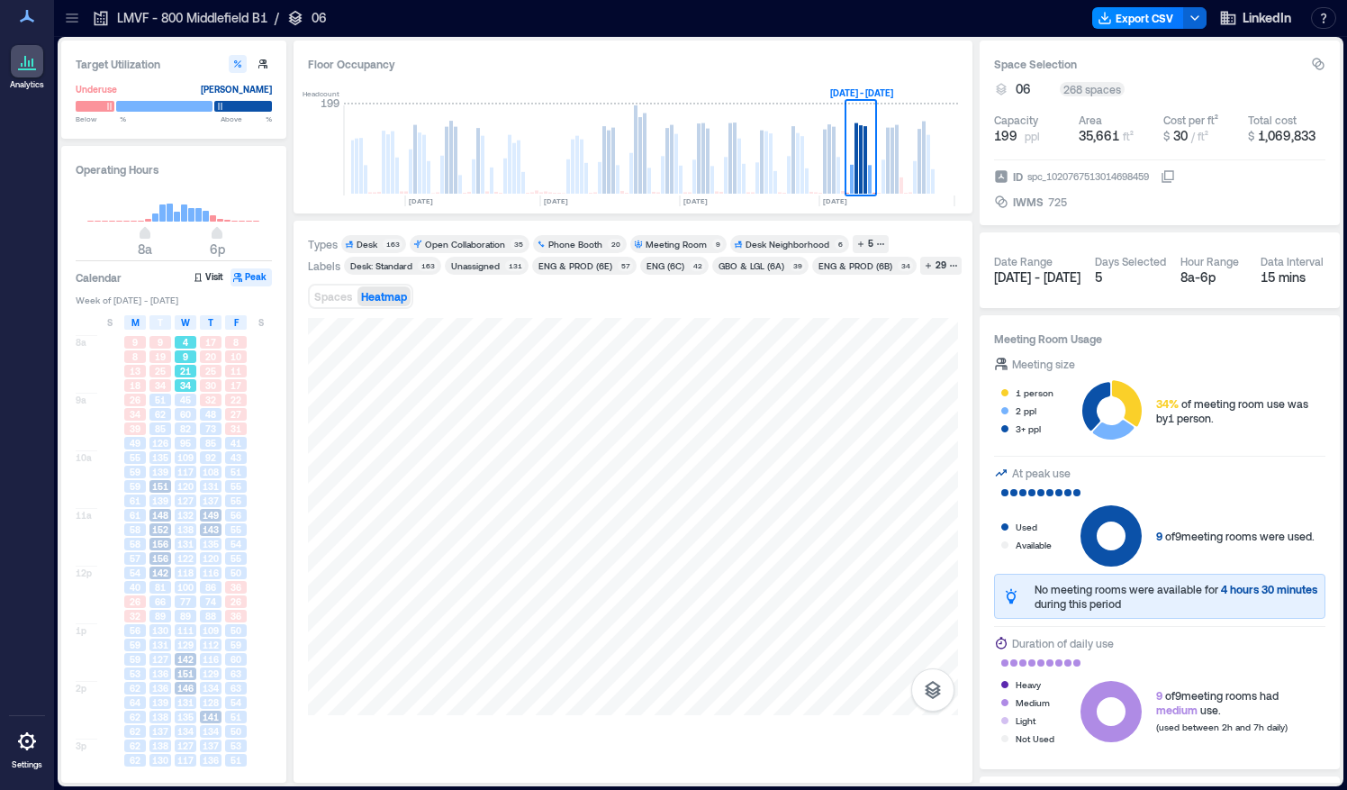
click at [180, 376] on span "21" at bounding box center [185, 371] width 11 height 13
click at [182, 412] on span "60" at bounding box center [185, 414] width 11 height 13
click at [187, 466] on span "117" at bounding box center [185, 472] width 16 height 13
click at [192, 530] on span "138" at bounding box center [185, 529] width 16 height 13
click at [190, 584] on span "100" at bounding box center [185, 587] width 16 height 13
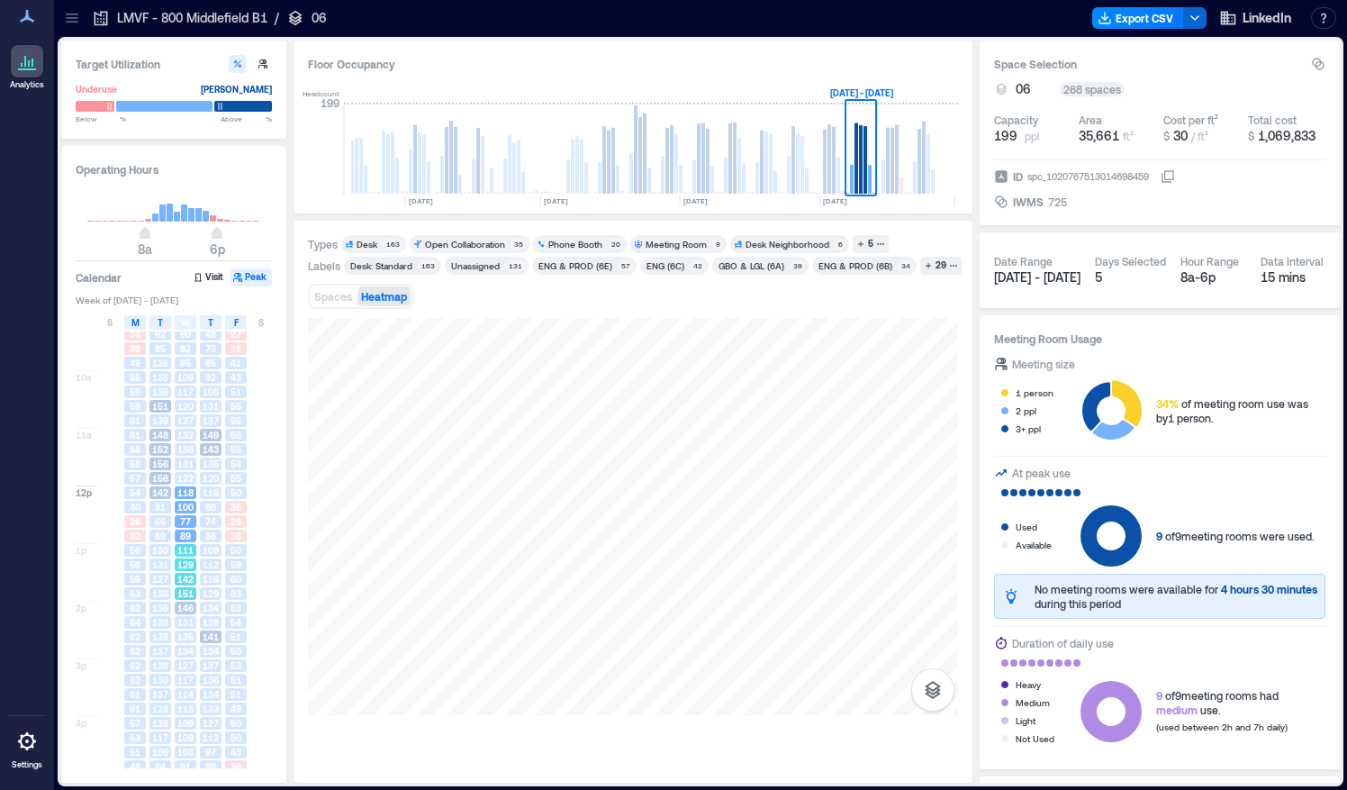
scroll to position [81, 0]
click at [186, 573] on span "142" at bounding box center [185, 578] width 16 height 13
click at [186, 577] on span "135" at bounding box center [185, 580] width 16 height 13
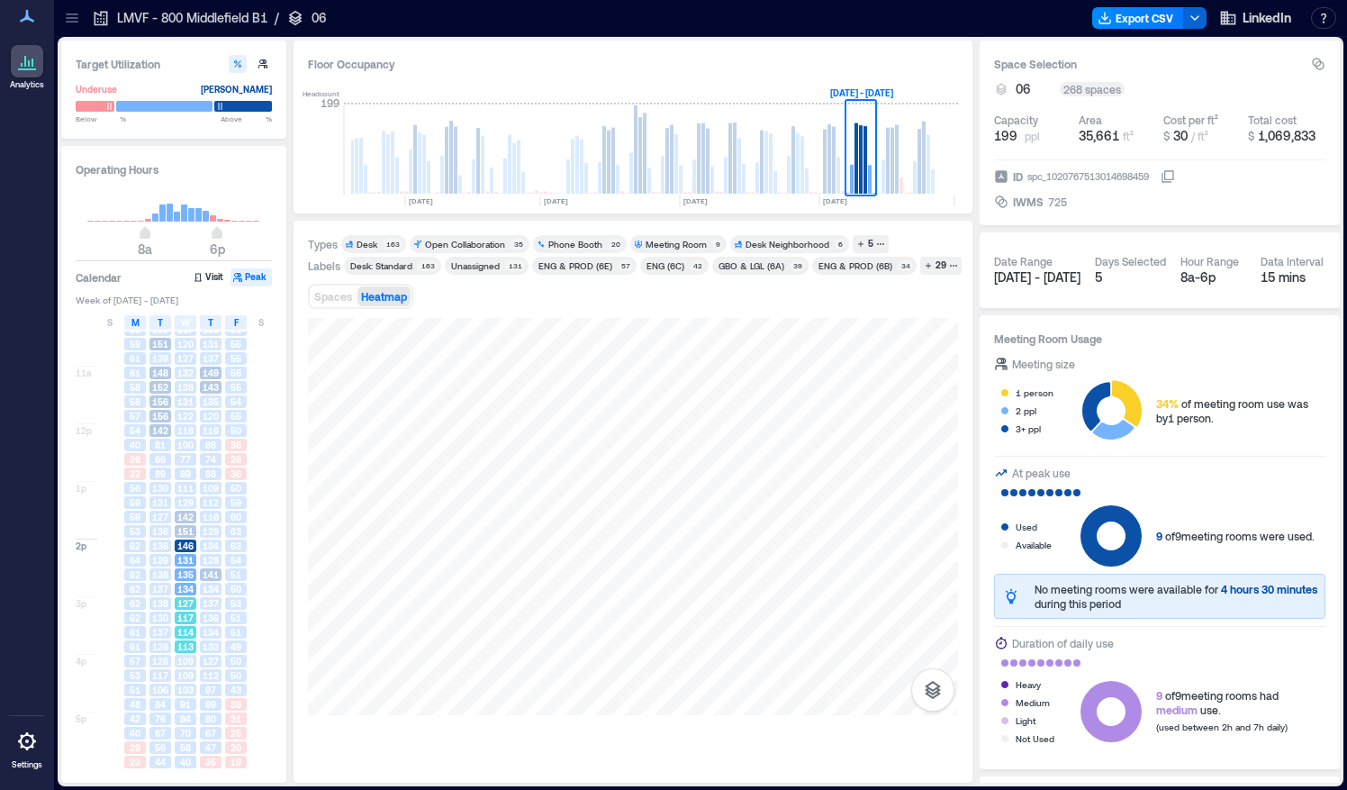
click at [186, 611] on div "117" at bounding box center [185, 618] width 25 height 14
click at [190, 677] on span "109" at bounding box center [185, 675] width 16 height 13
click at [189, 731] on span "70" at bounding box center [185, 733] width 11 height 13
